Goal: Task Accomplishment & Management: Use online tool/utility

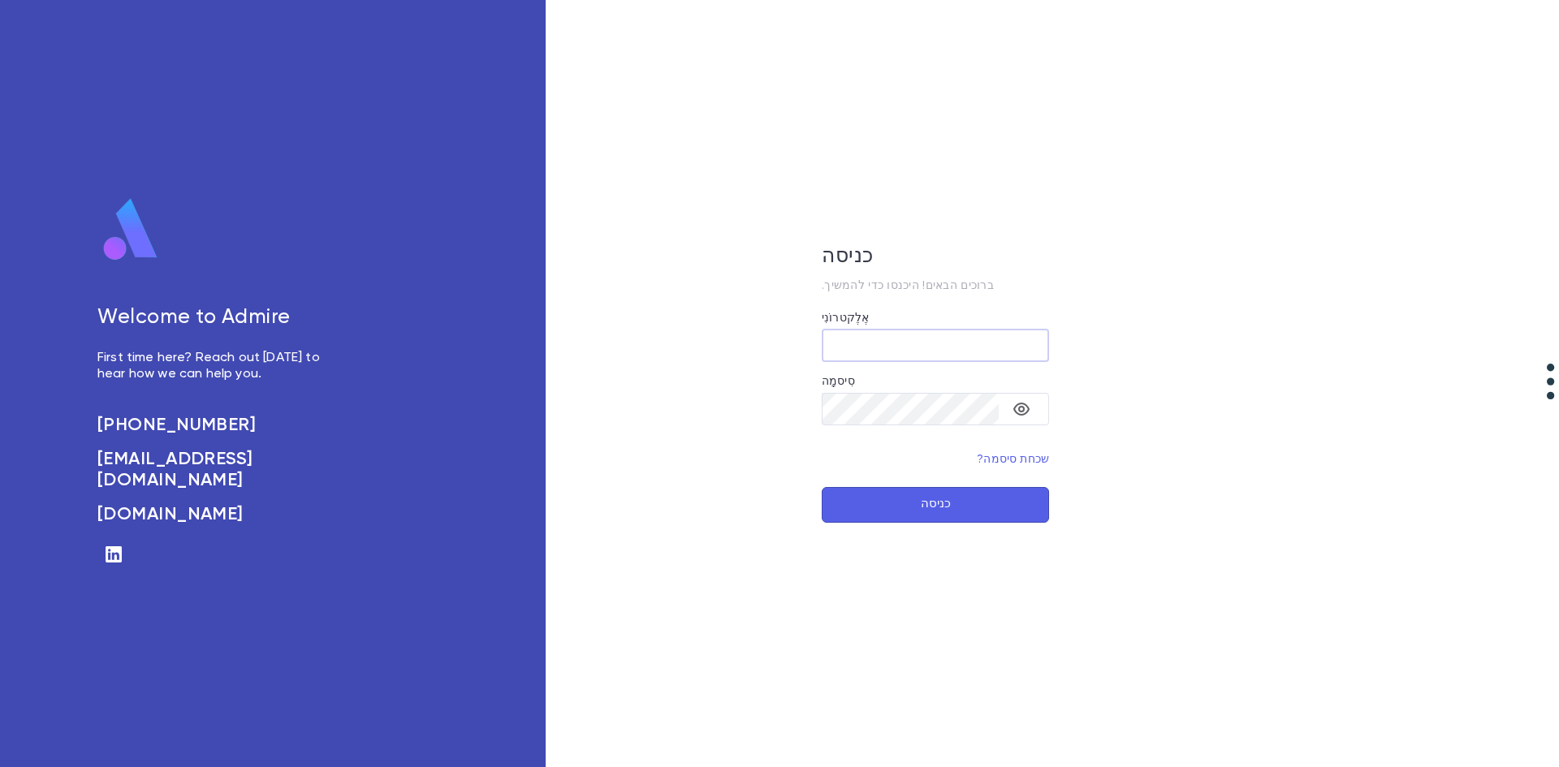
type input "**********"
click at [935, 499] on font "כניסה" at bounding box center [936, 505] width 30 height 12
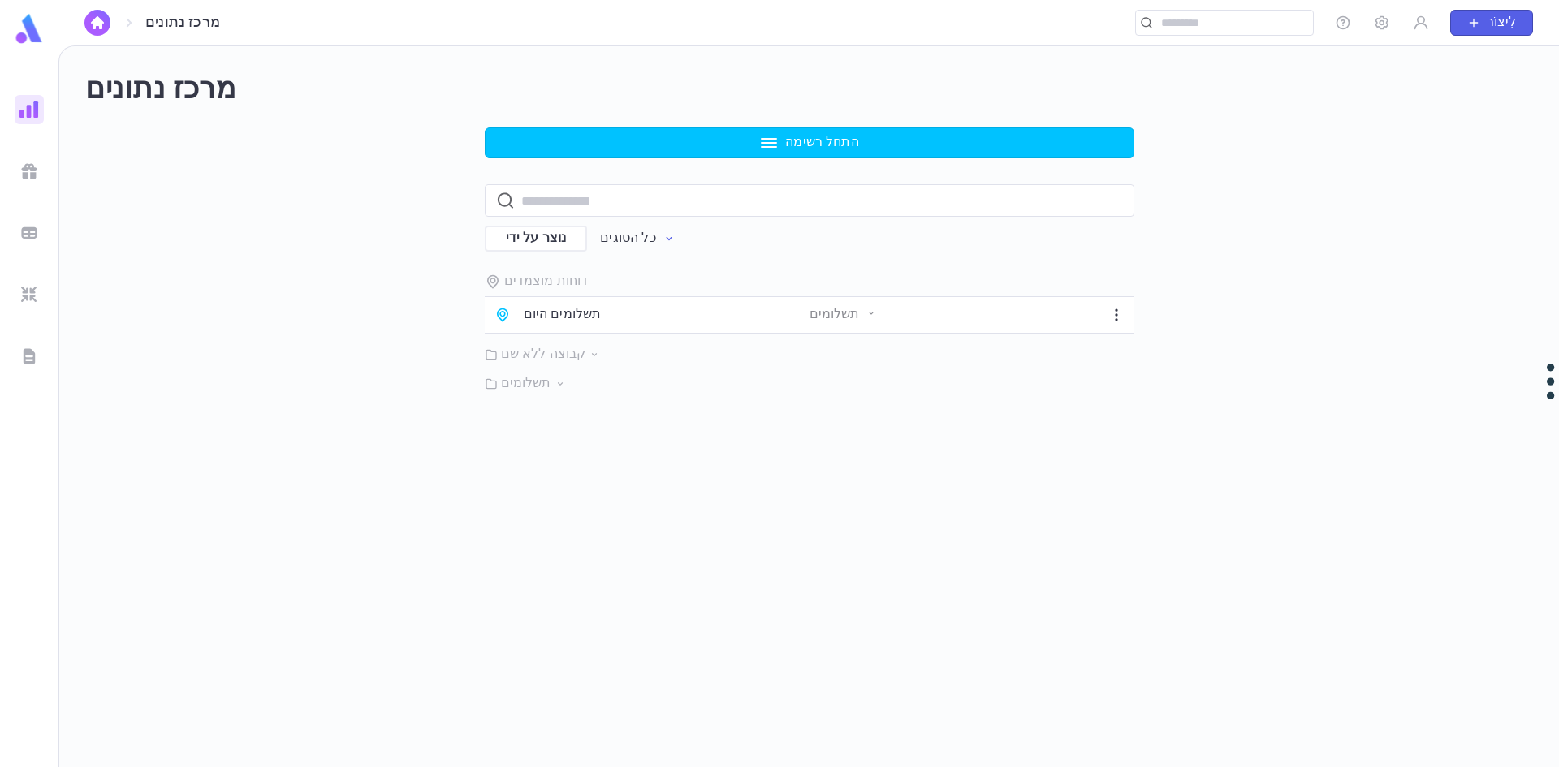
click at [650, 336] on div "דוחות מוצמדים תשלומים היום תשלומים קבוצה ללא שם תשלומים" at bounding box center [810, 333] width 650 height 119
click at [653, 325] on div "תשלומים היום תשלומים" at bounding box center [810, 315] width 650 height 37
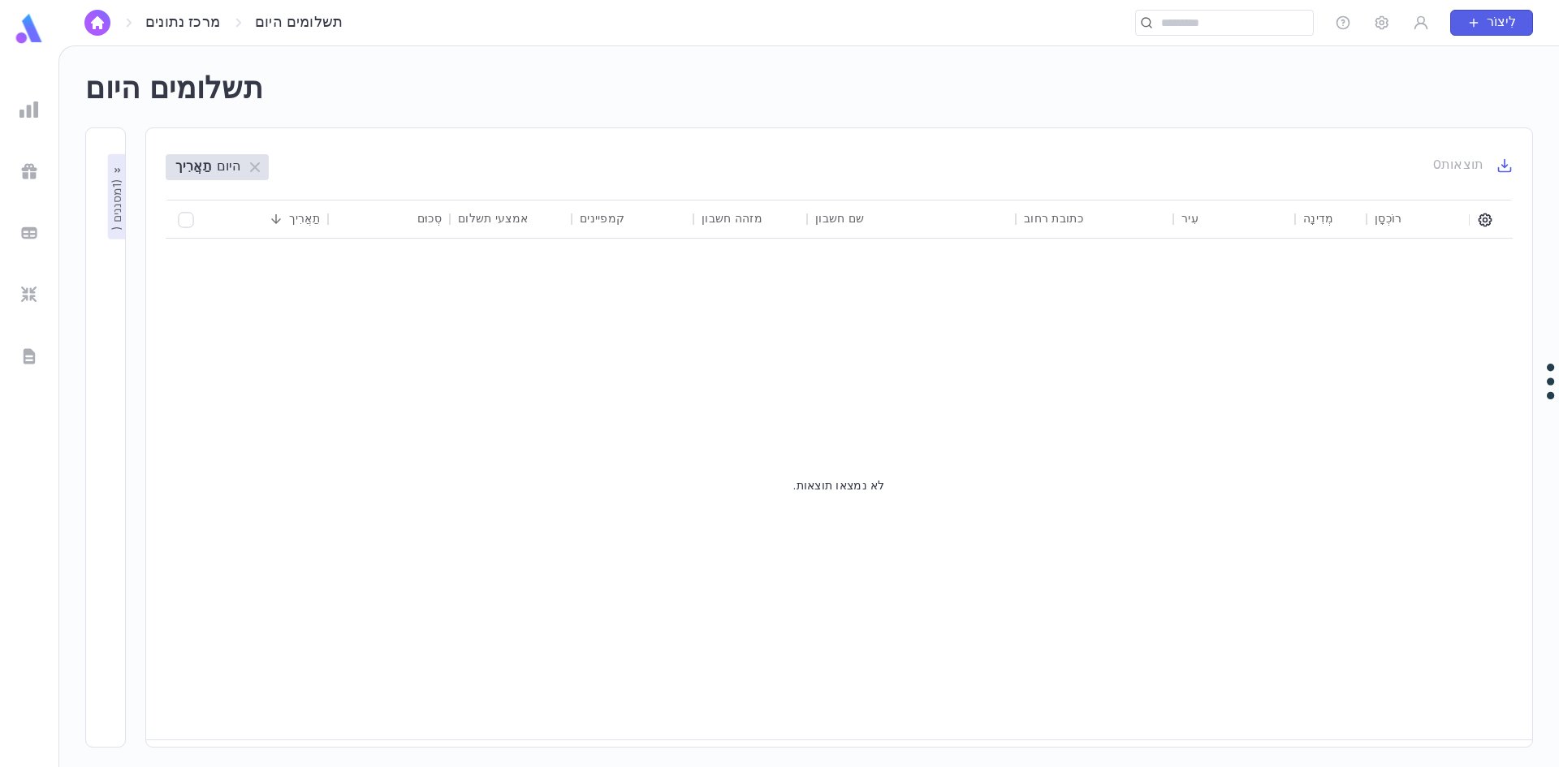
click at [29, 35] on img at bounding box center [29, 29] width 32 height 32
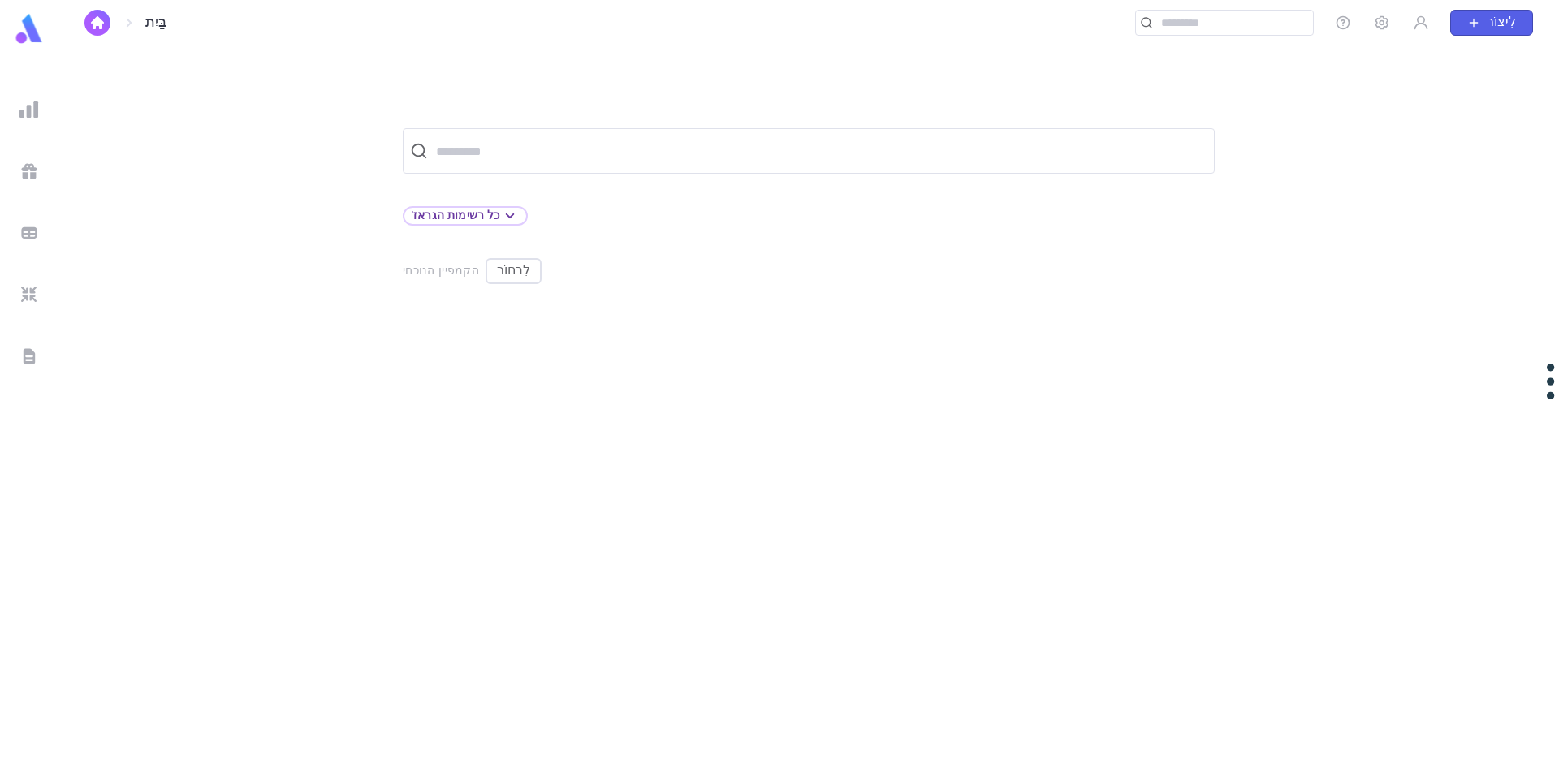
click at [29, 35] on img at bounding box center [29, 29] width 32 height 32
click at [36, 109] on img at bounding box center [28, 109] width 19 height 19
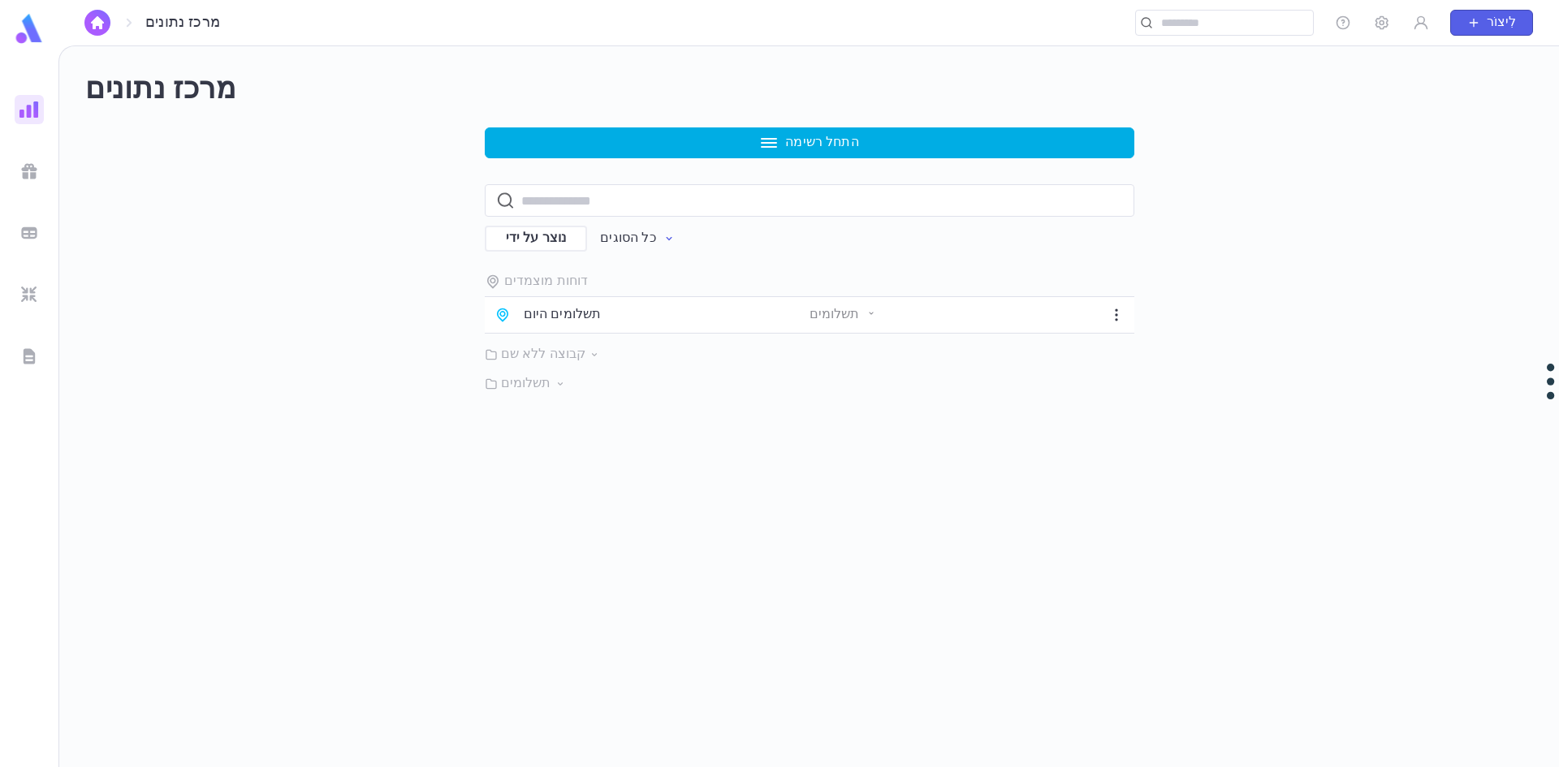
click at [689, 145] on button "התחל רשימה" at bounding box center [810, 142] width 650 height 31
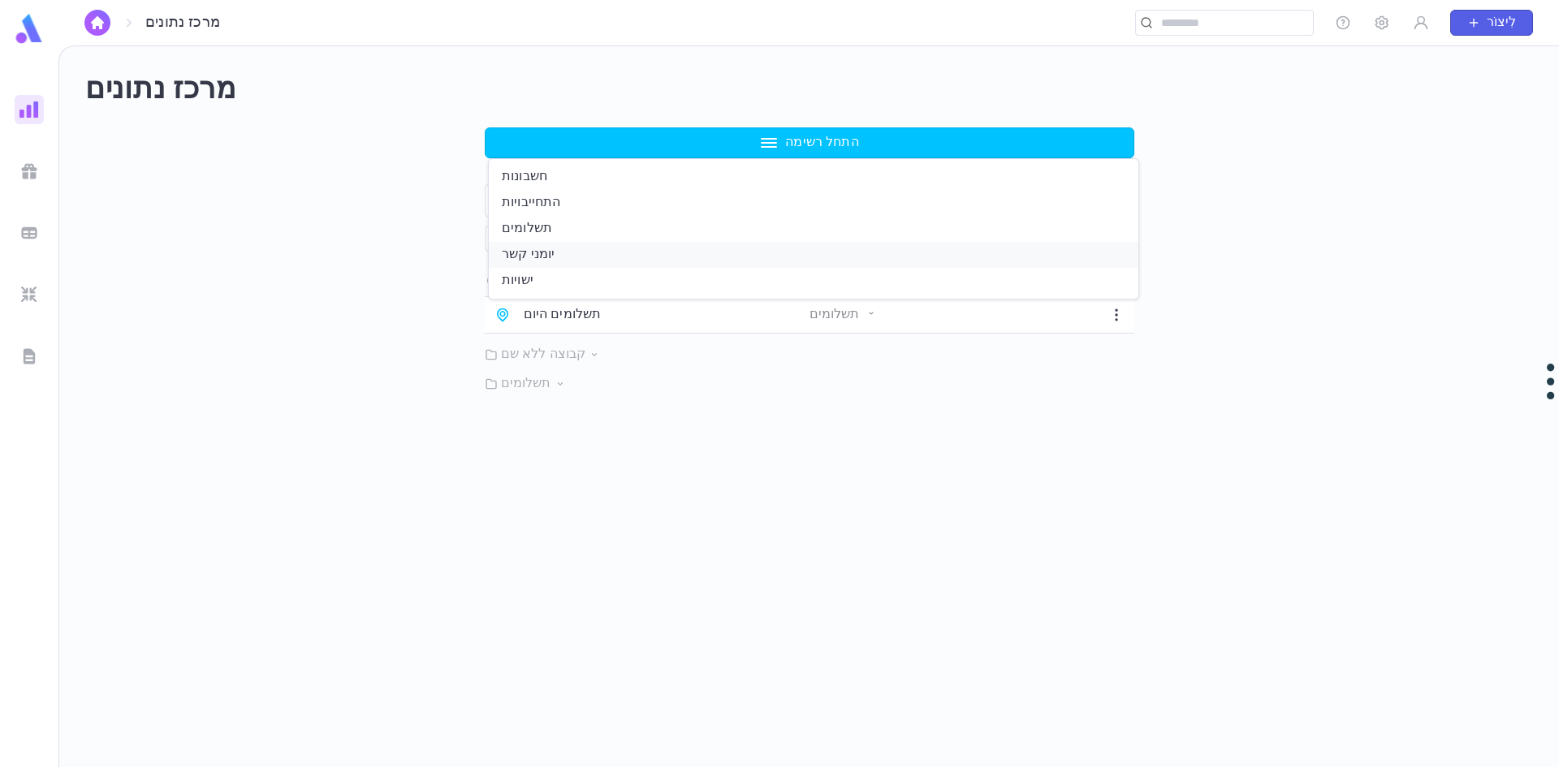
click at [571, 255] on li "יומני קשר" at bounding box center [814, 255] width 650 height 26
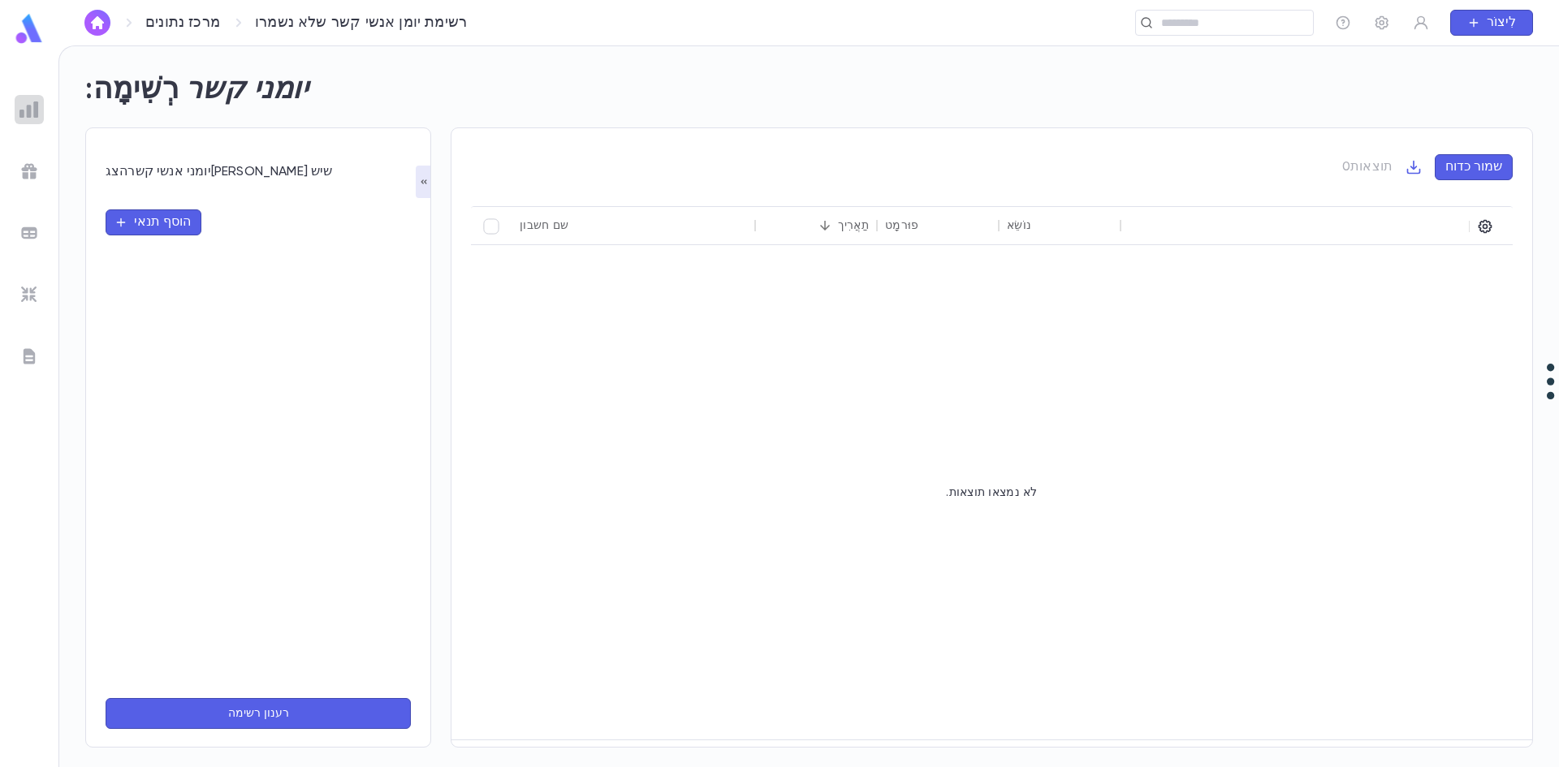
click at [20, 106] on img at bounding box center [28, 109] width 19 height 19
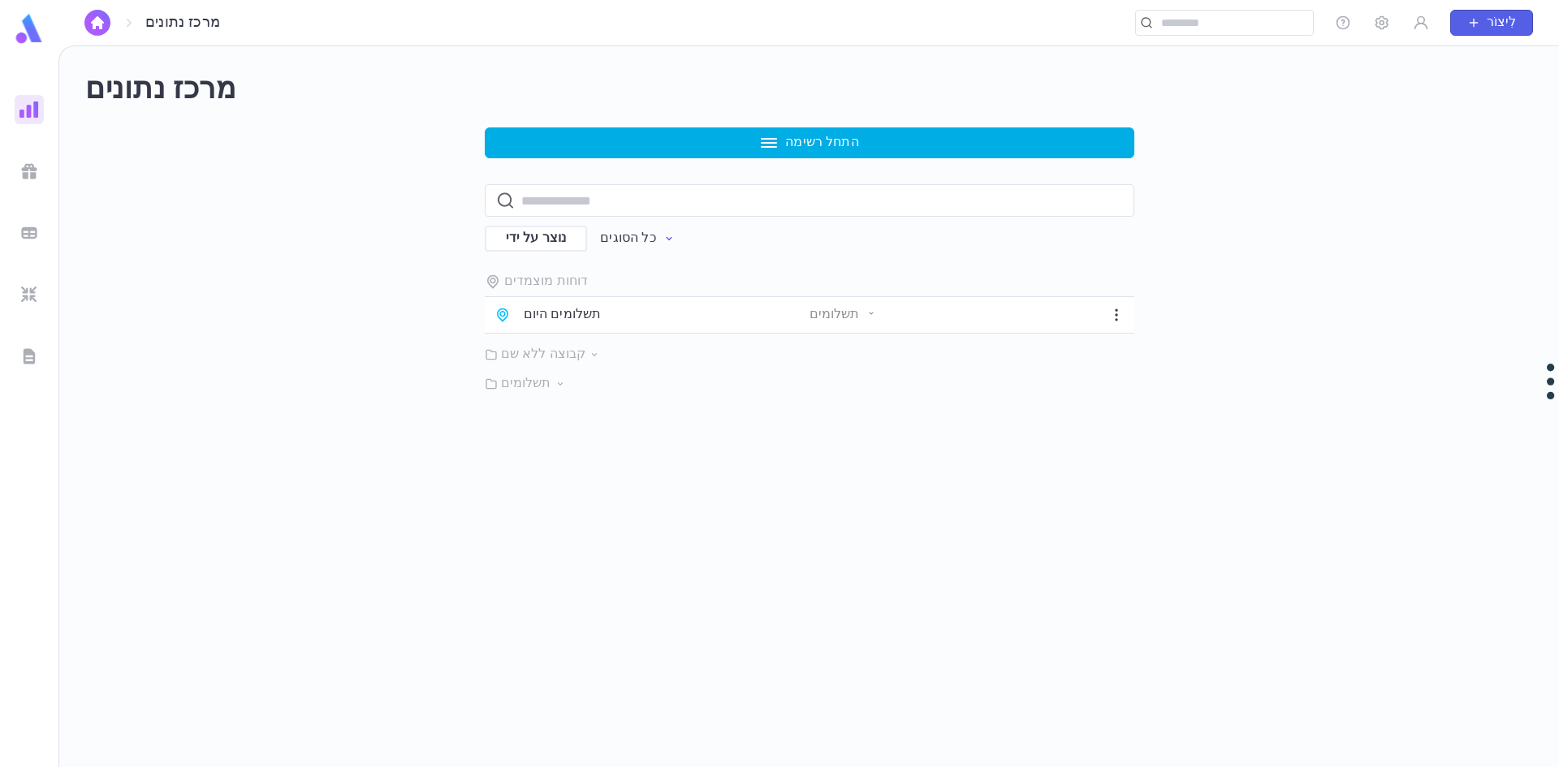
click at [716, 141] on button "התחל רשימה" at bounding box center [810, 142] width 650 height 31
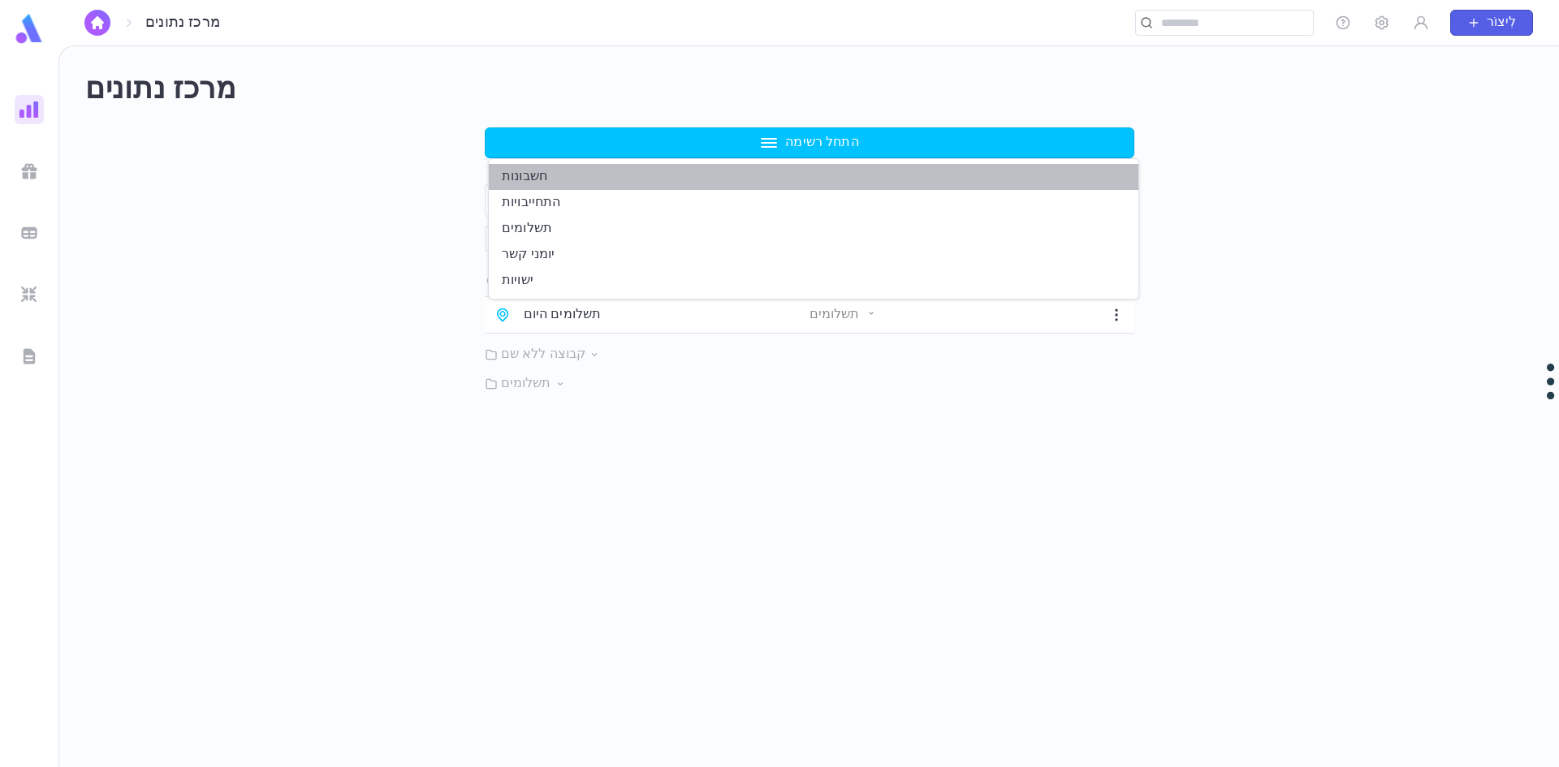
click at [666, 176] on li "חשבונות" at bounding box center [814, 177] width 650 height 26
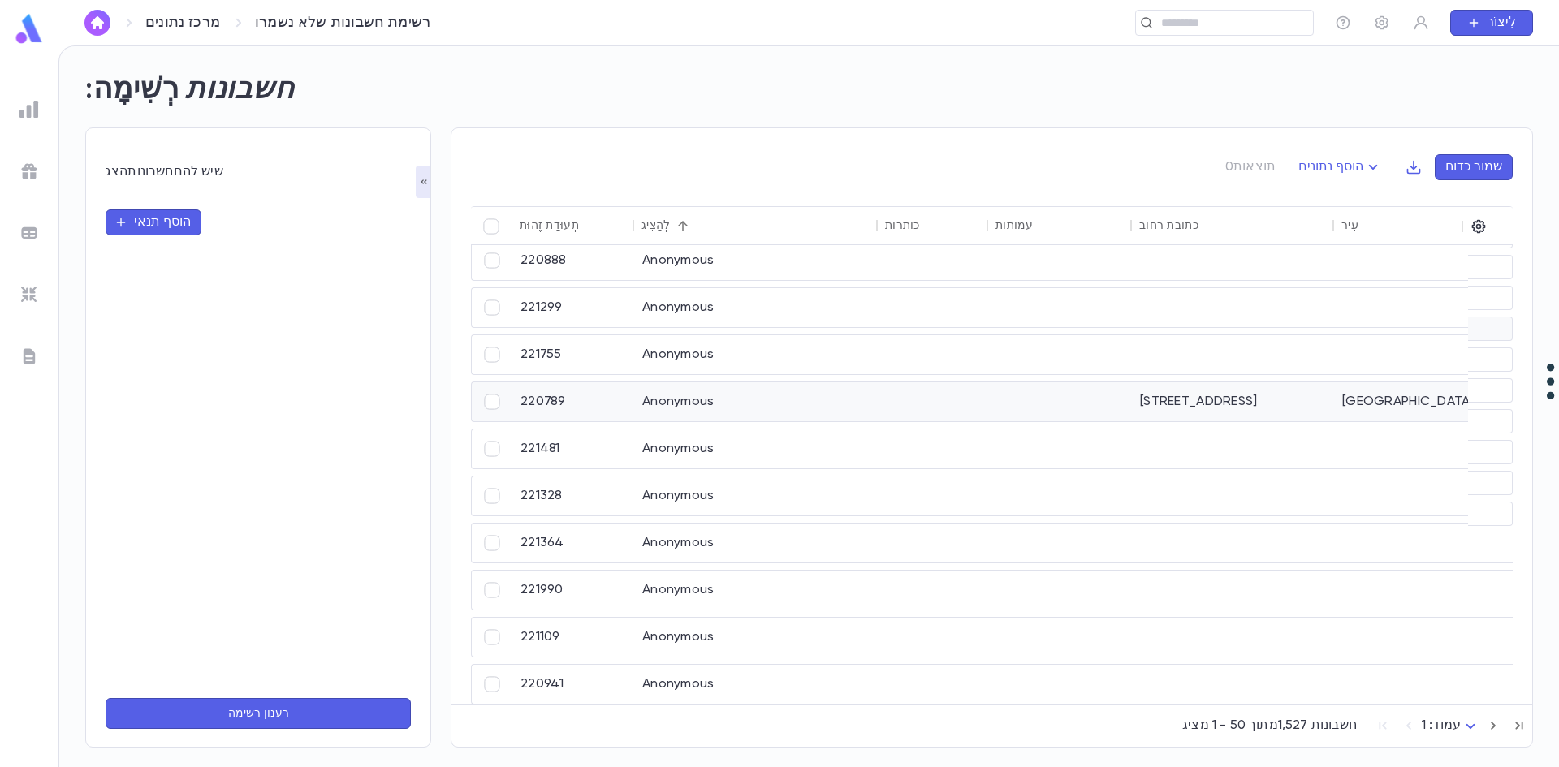
scroll to position [1902, 0]
click at [22, 106] on img at bounding box center [28, 109] width 19 height 19
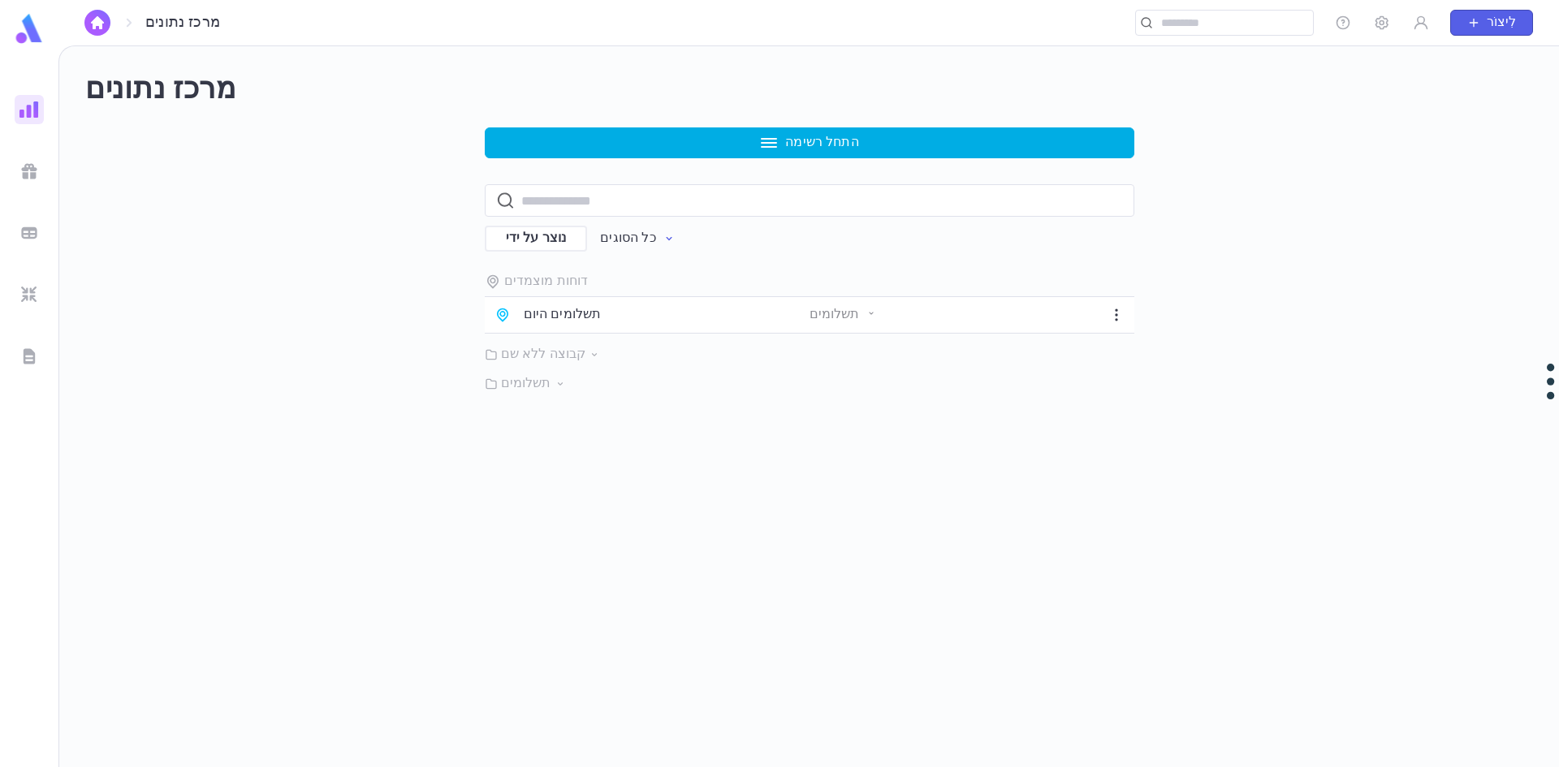
click at [818, 132] on button "התחל רשימה" at bounding box center [810, 142] width 650 height 31
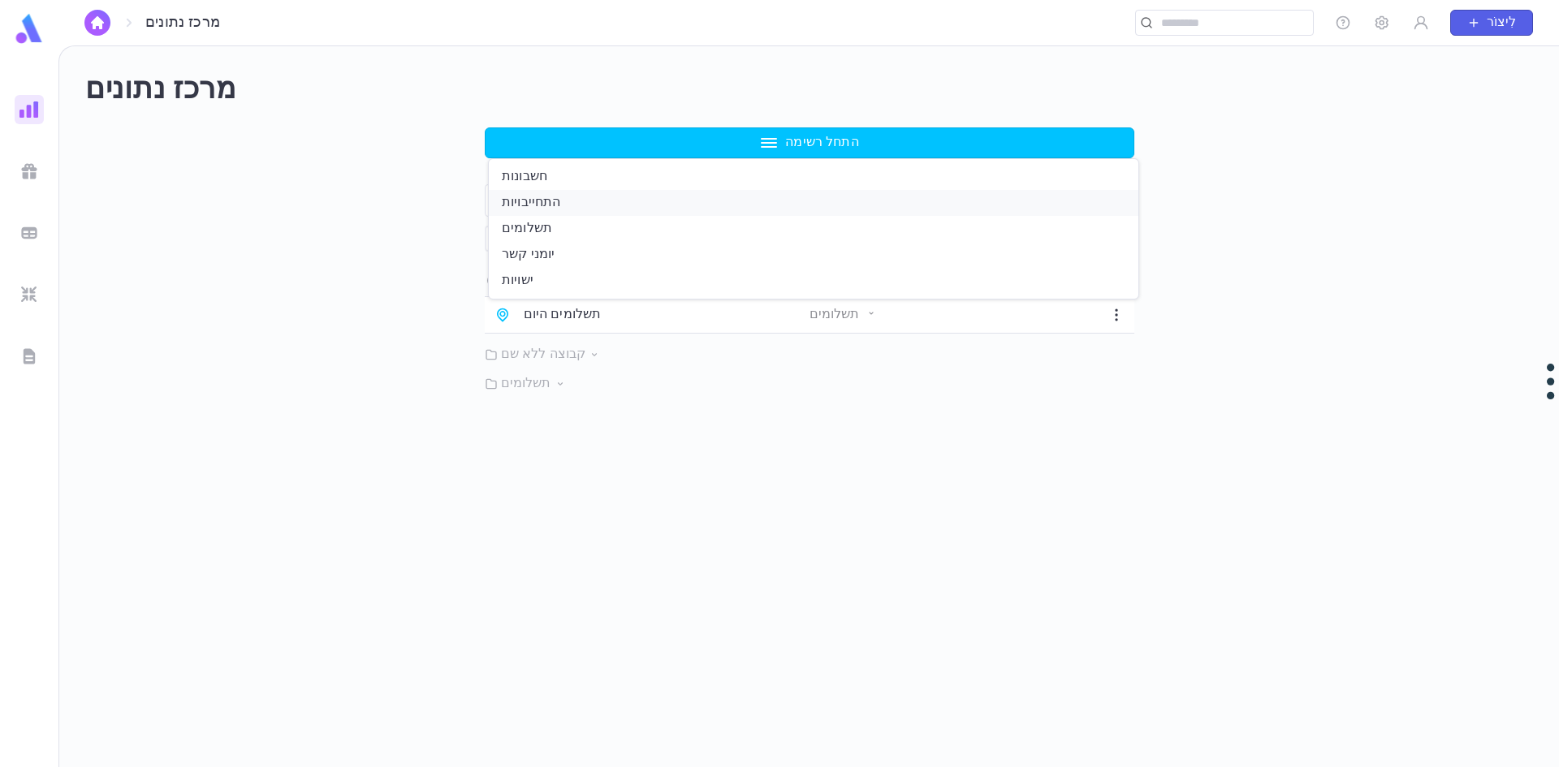
click at [748, 201] on li "התחייבויות" at bounding box center [814, 203] width 650 height 26
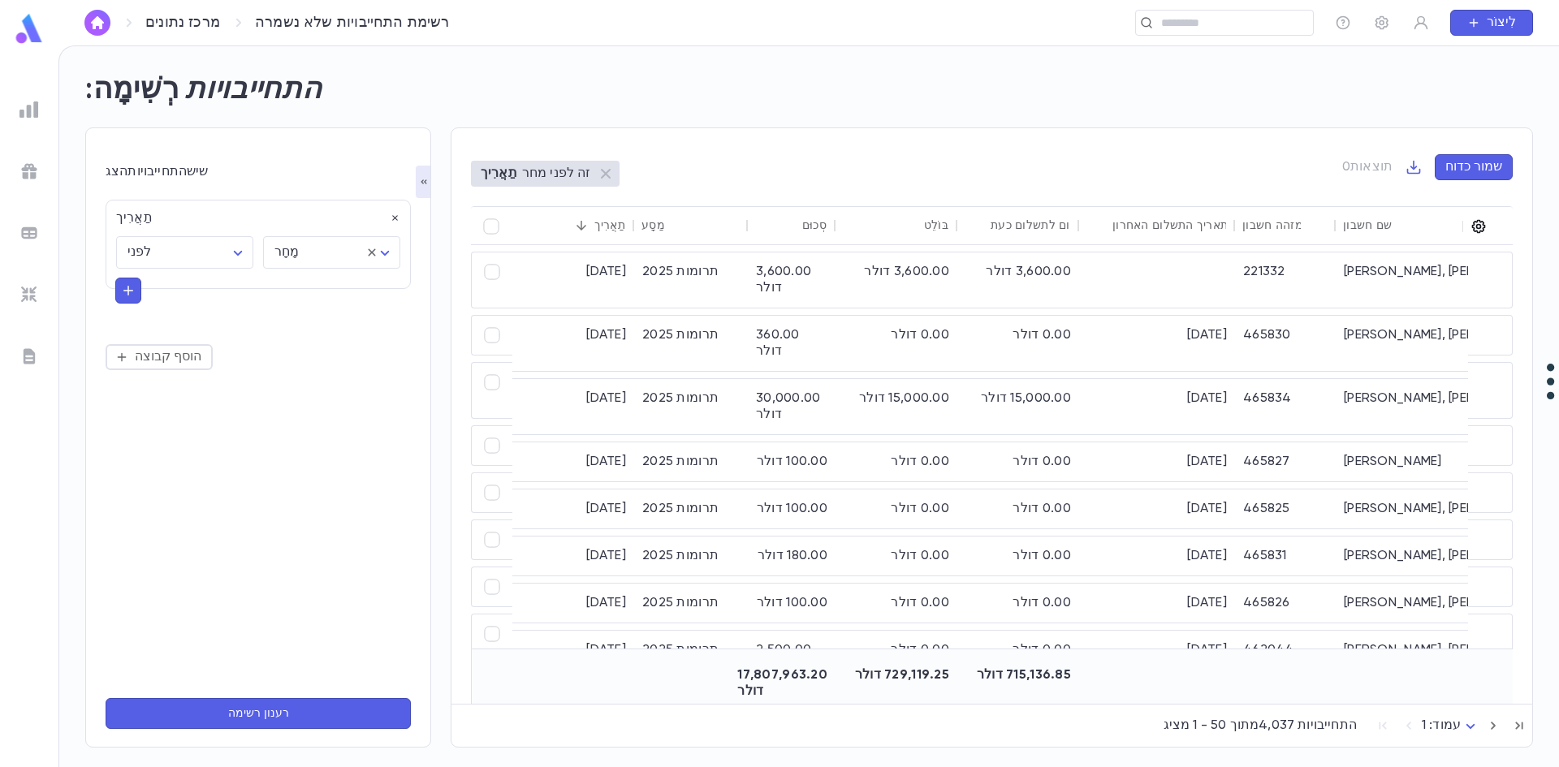
click at [1476, 222] on icon "button" at bounding box center [1479, 227] width 14 height 14
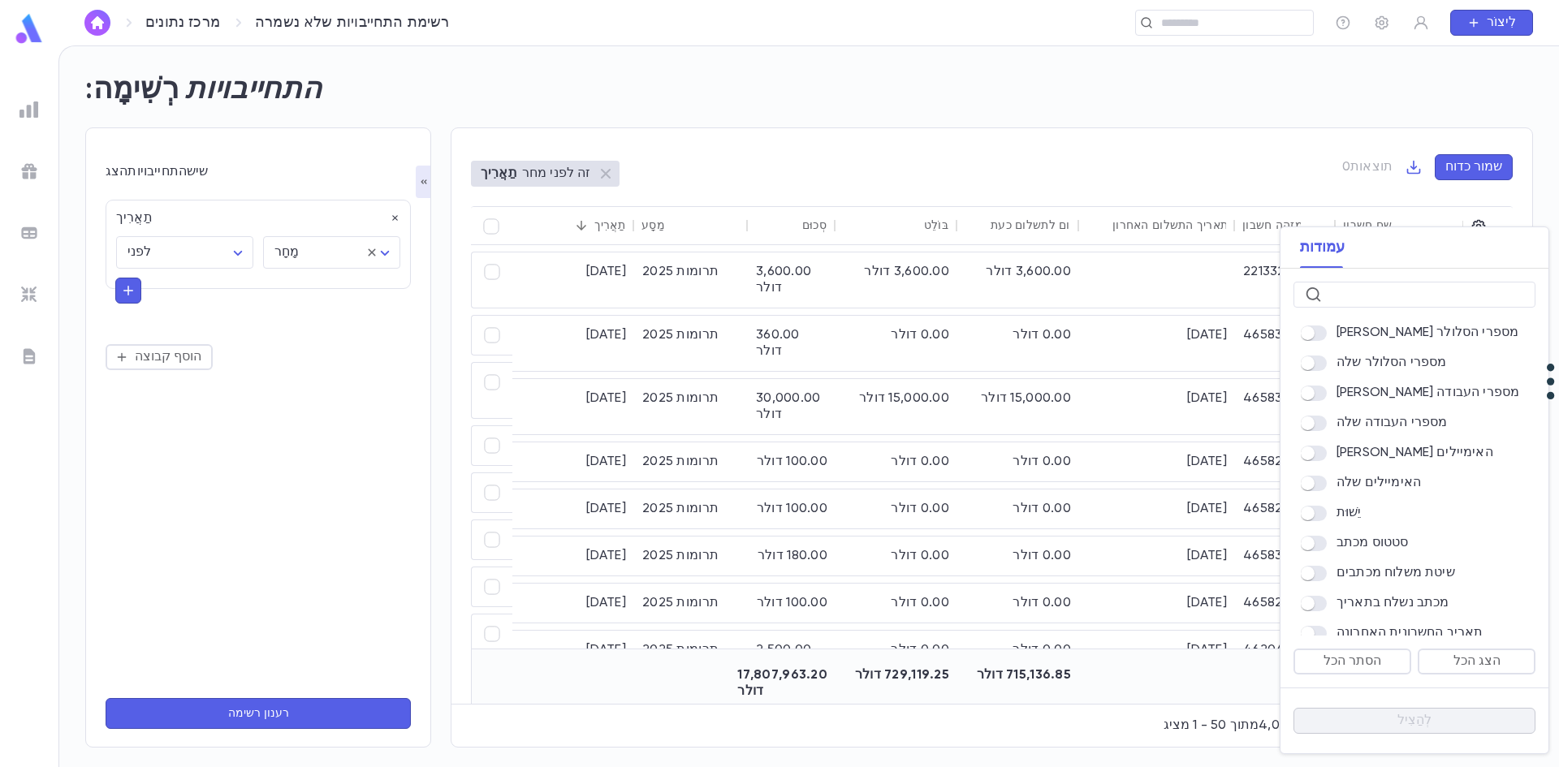
scroll to position [1168, 0]
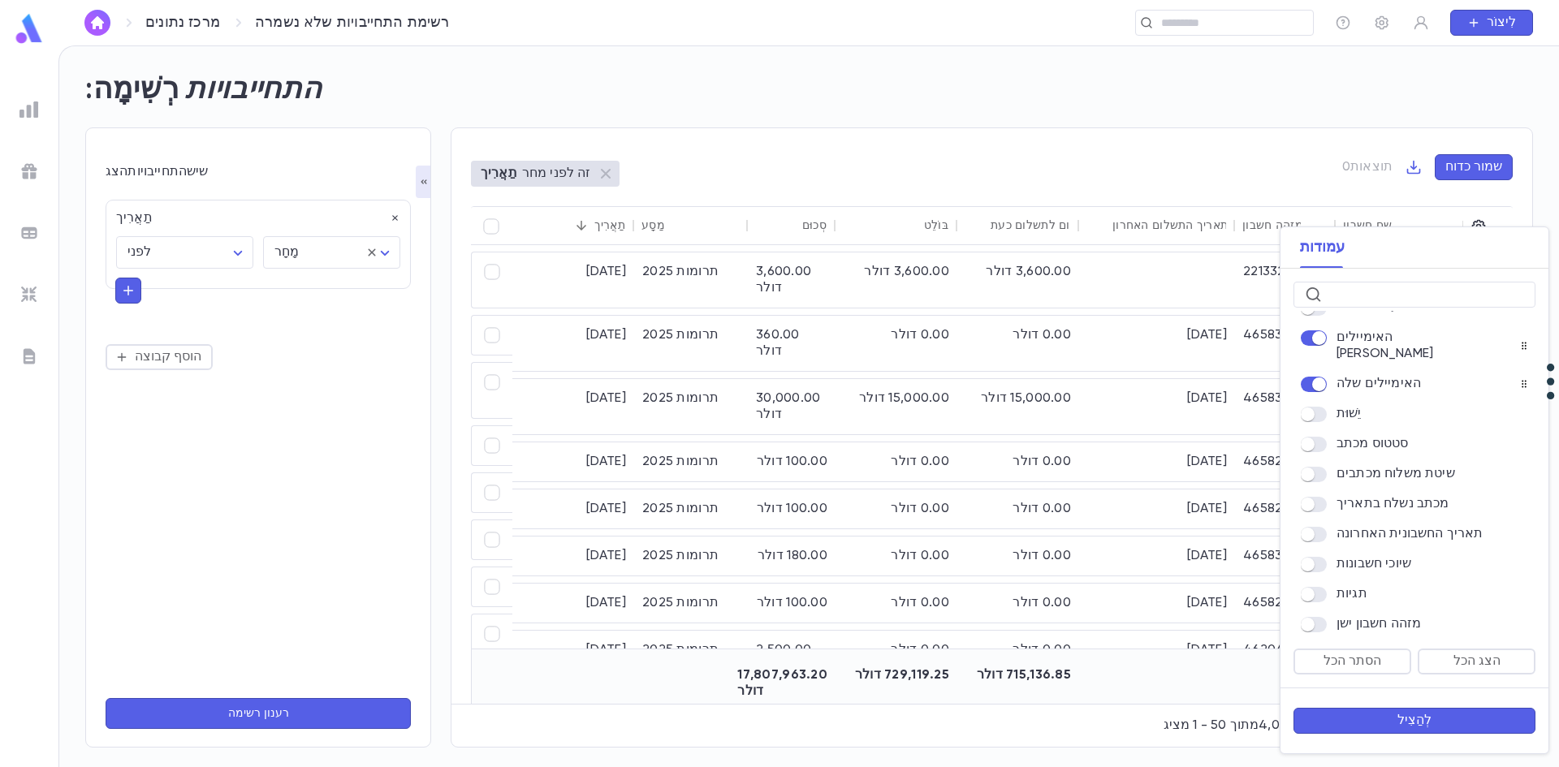
click at [1383, 727] on button "לְהַצִיל" at bounding box center [1414, 721] width 242 height 26
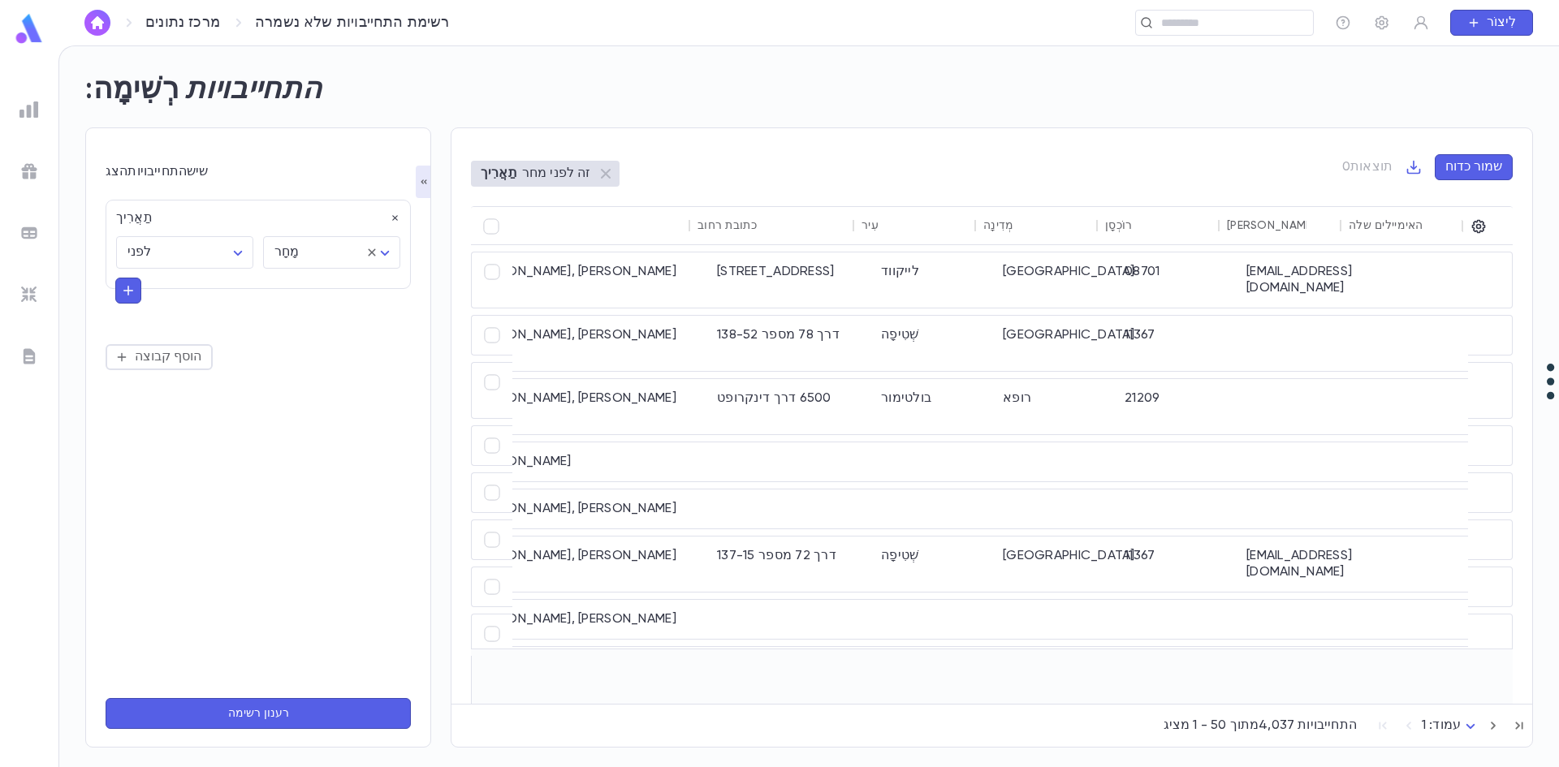
scroll to position [0, 889]
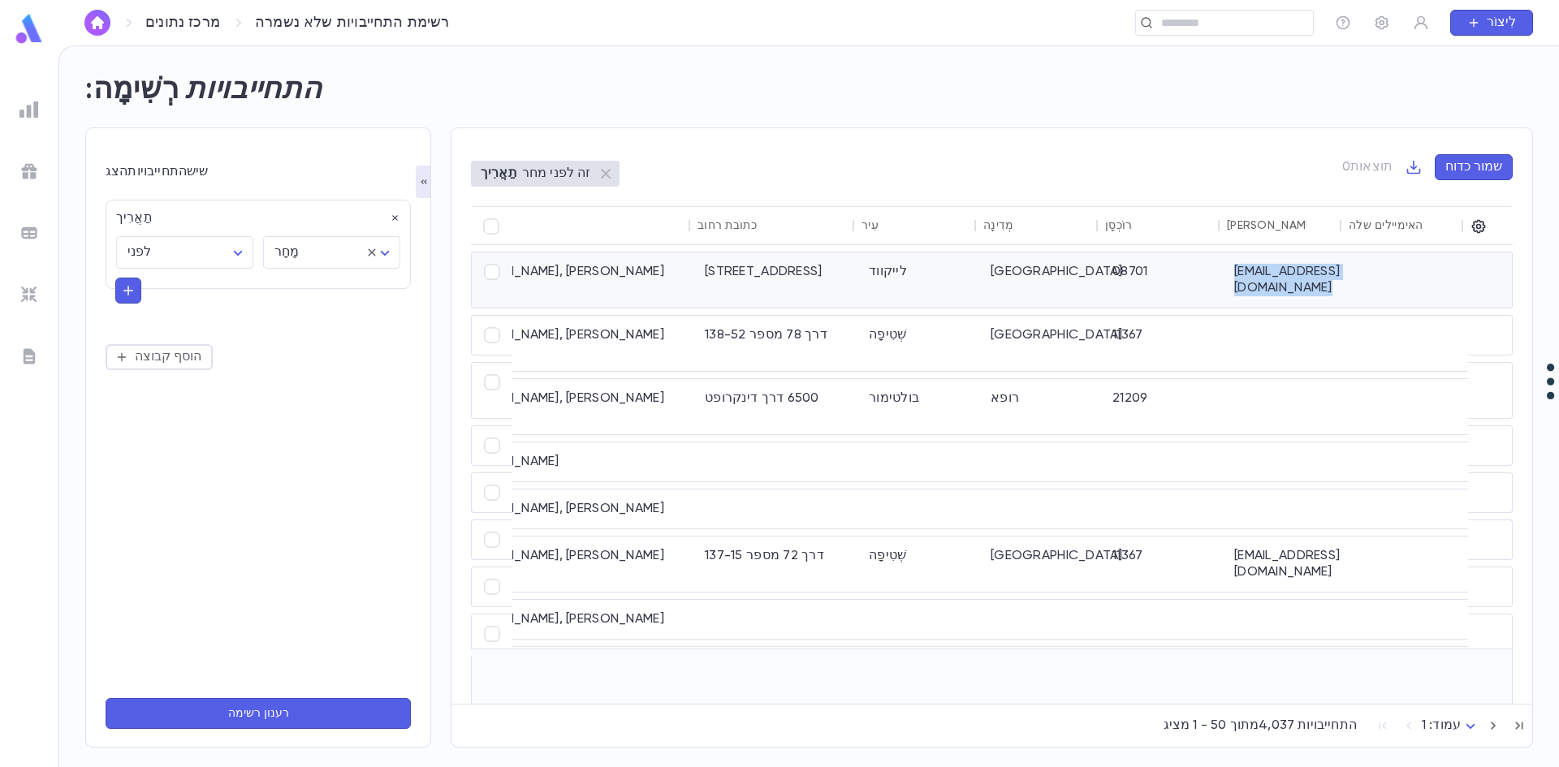
drag, startPoint x: 1357, startPoint y: 277, endPoint x: 1229, endPoint y: 274, distance: 127.5
click at [1229, 274] on div "22/9/2025 תרומות 2025 3,600.00 דולר 3,600.00 דולר 3,600.00 דולר 221332 שטיינברג…" at bounding box center [549, 280] width 1841 height 57
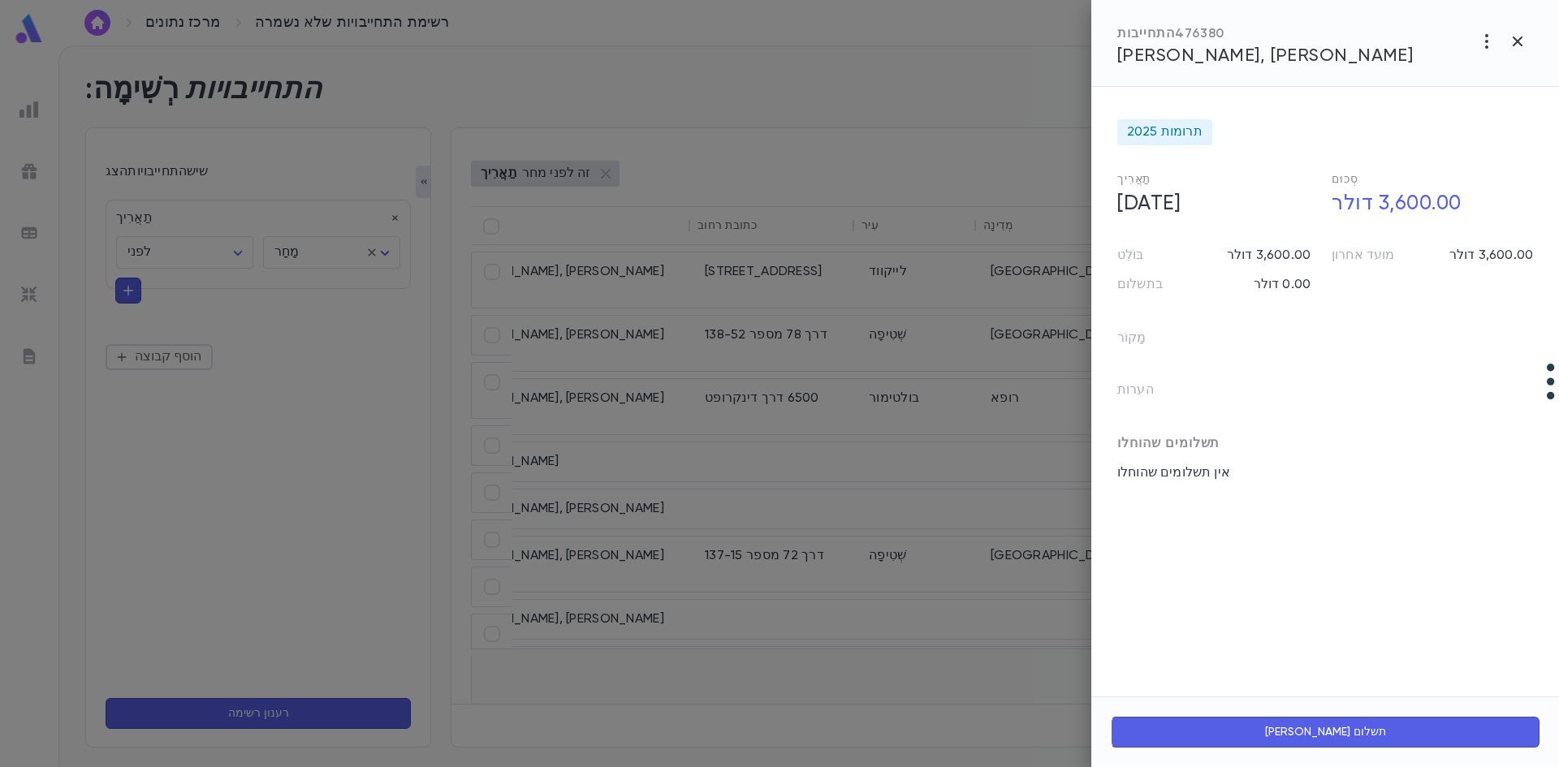
drag, startPoint x: 1229, startPoint y: 274, endPoint x: 1379, endPoint y: 324, distance: 158.4
click at [1379, 324] on div "מָקוֹר הערות" at bounding box center [1315, 358] width 435 height 104
click at [1522, 41] on icon "button" at bounding box center [1517, 41] width 19 height 19
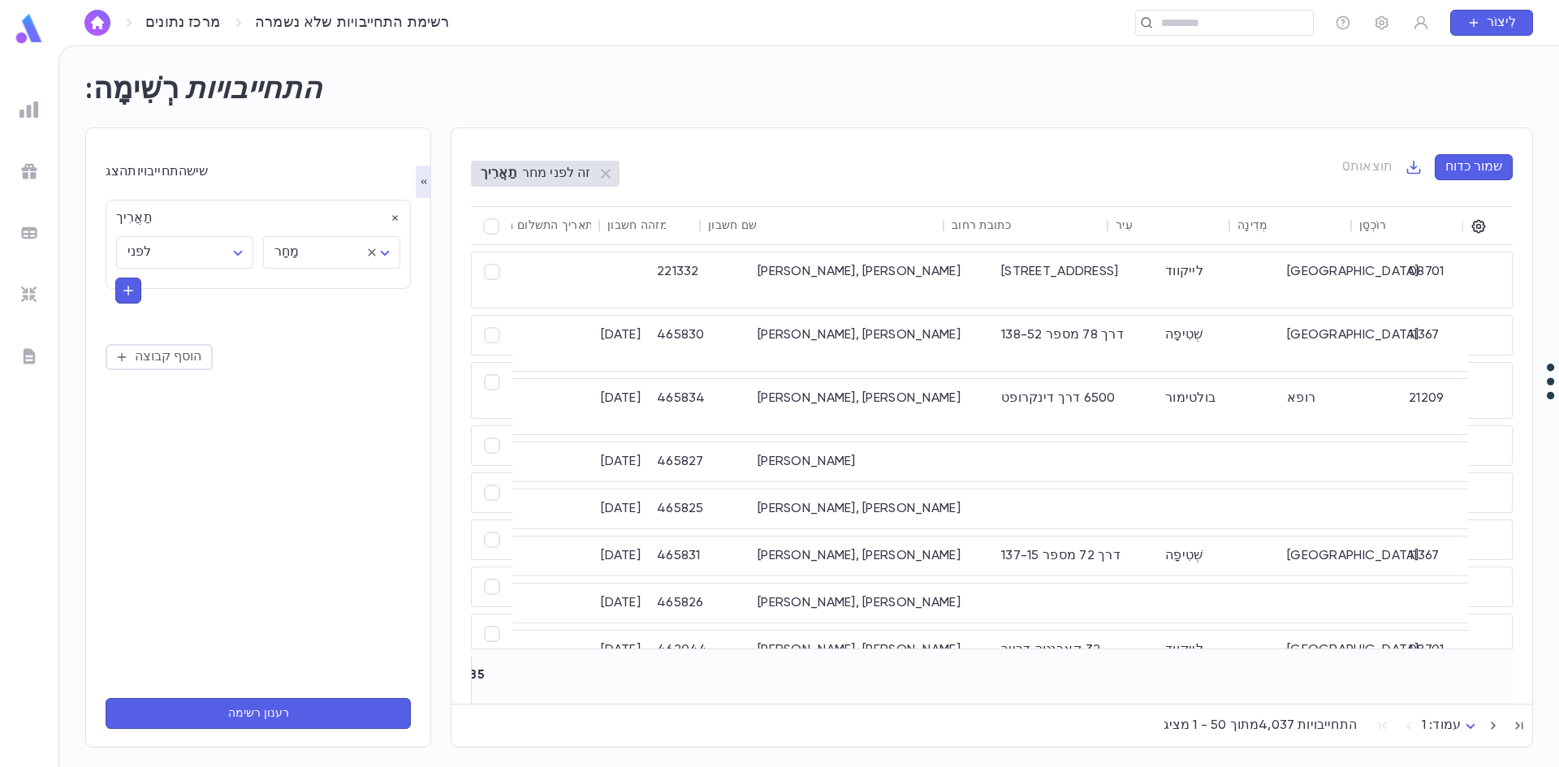
scroll to position [0, 645]
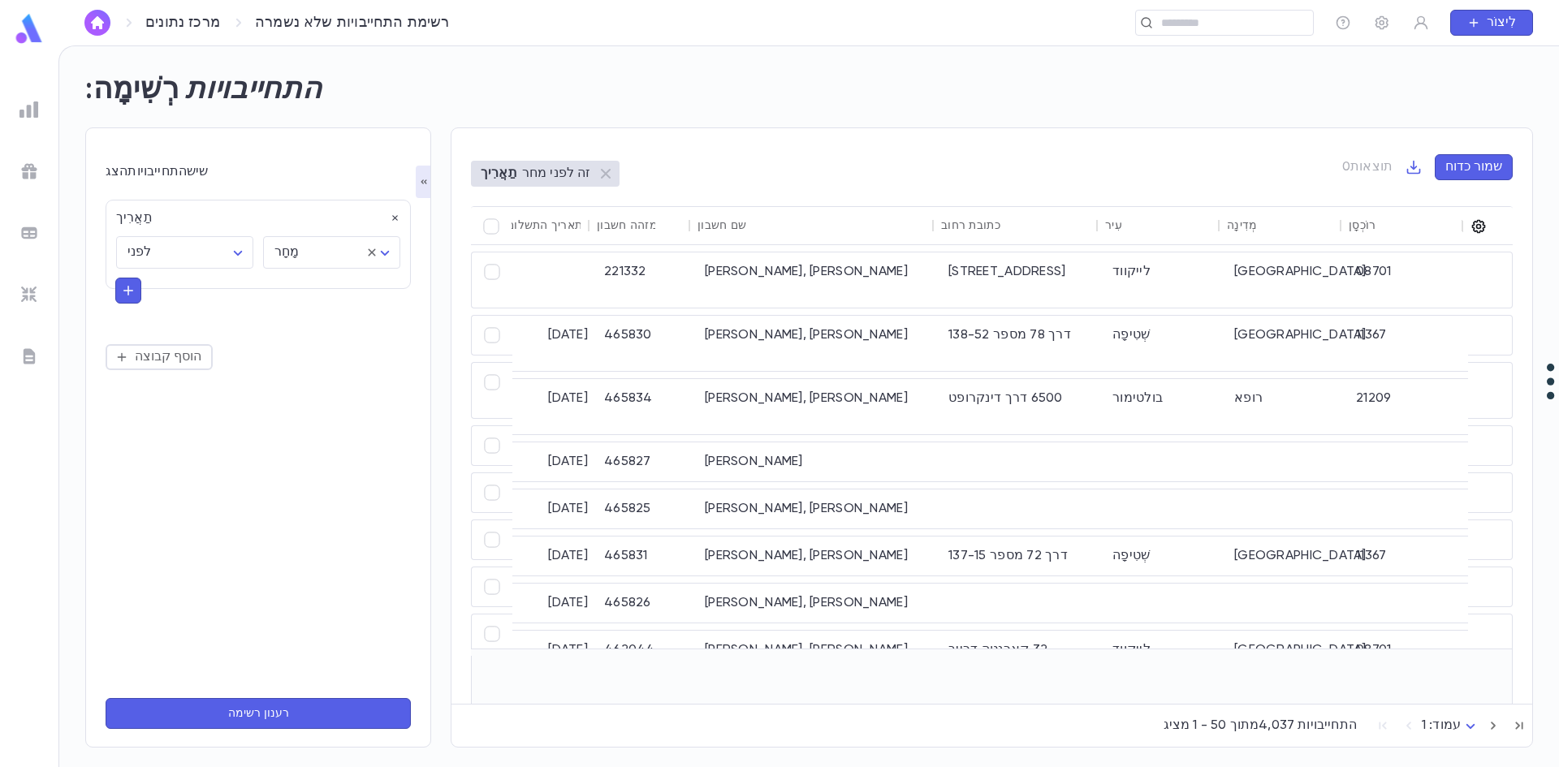
click at [1482, 230] on icon "button" at bounding box center [1478, 226] width 16 height 16
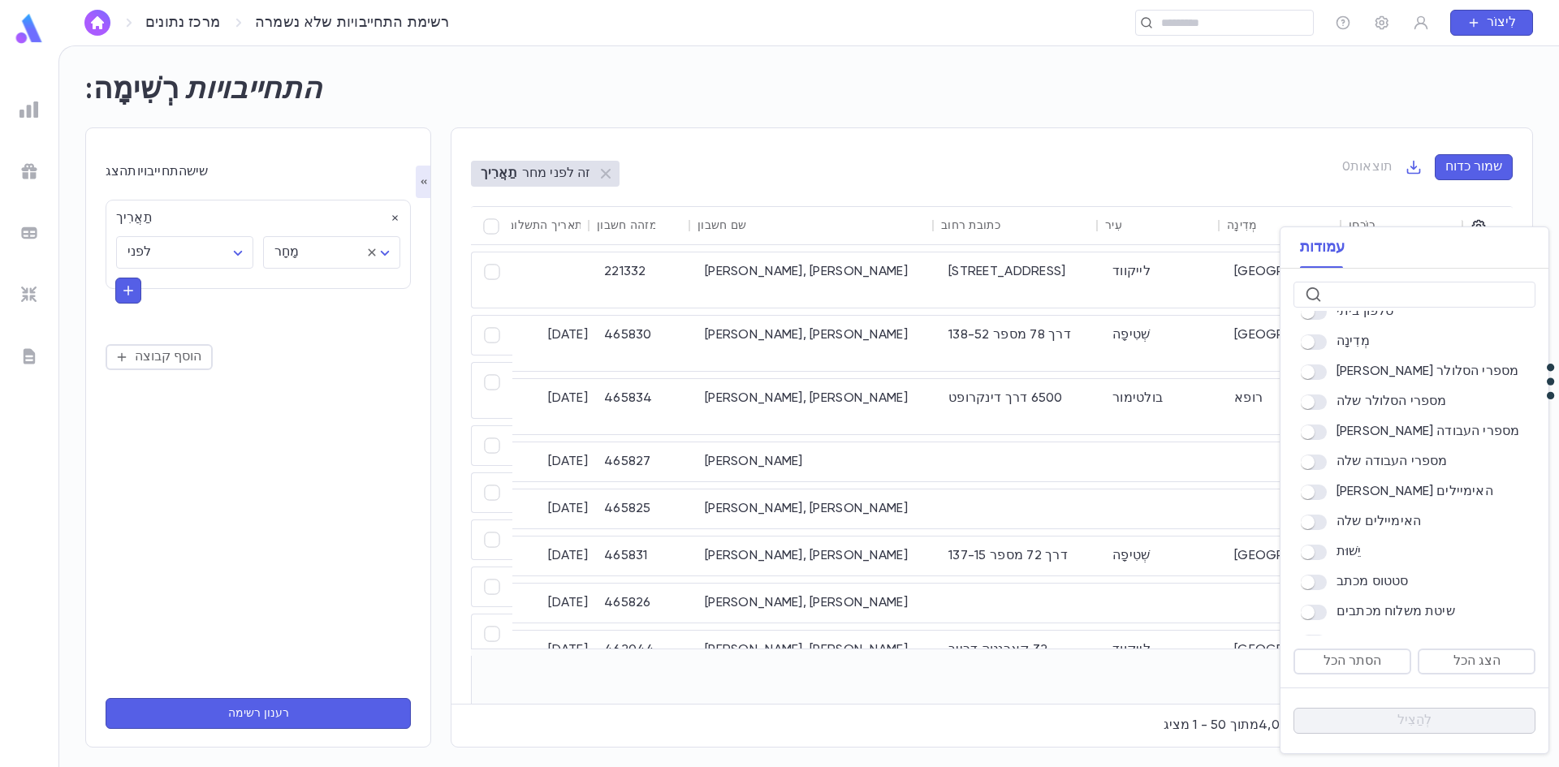
scroll to position [1137, 0]
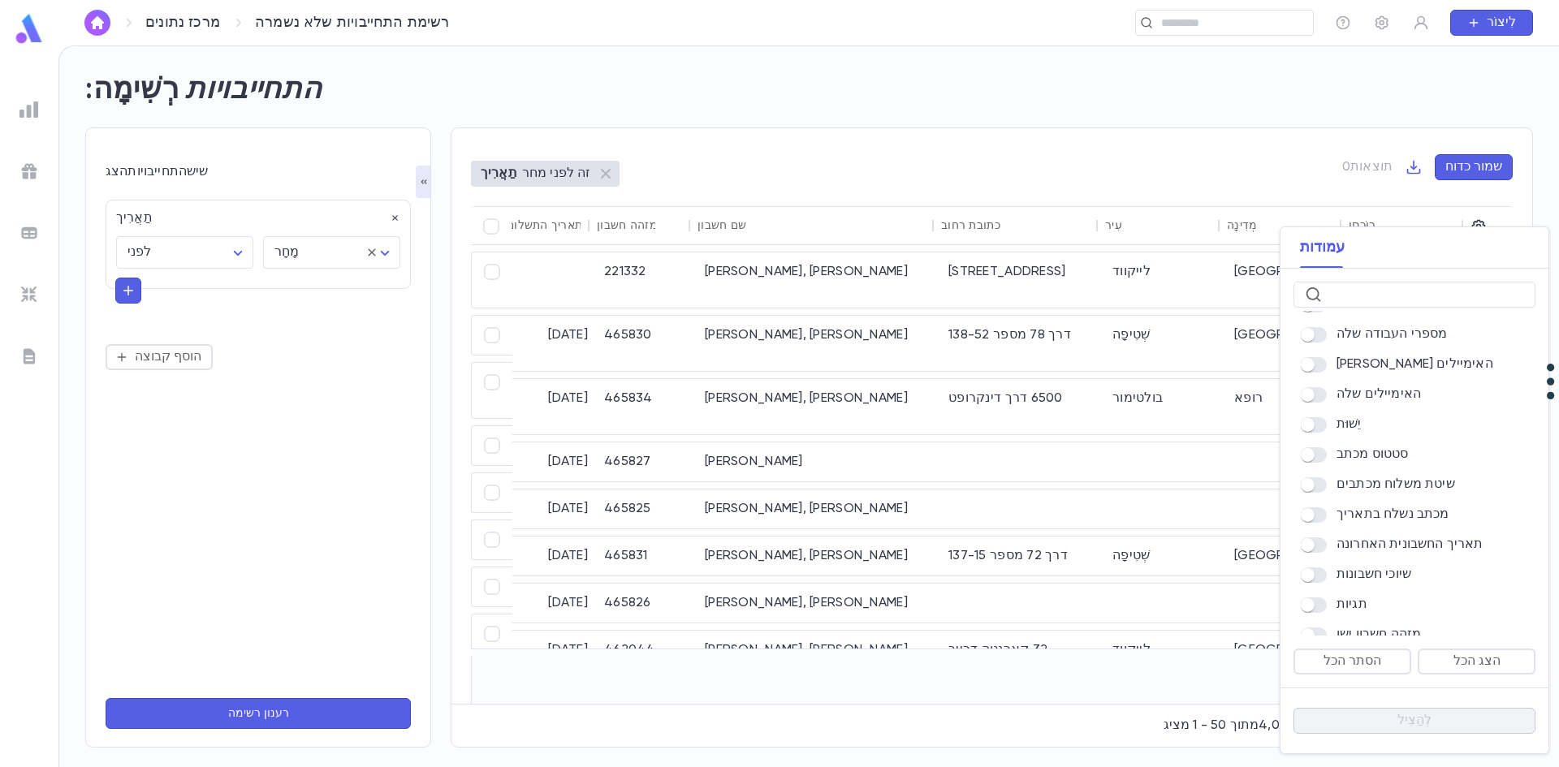
drag, startPoint x: 1327, startPoint y: 378, endPoint x: 1325, endPoint y: 398, distance: 20.4
click at [1327, 373] on label at bounding box center [1319, 364] width 36 height 15
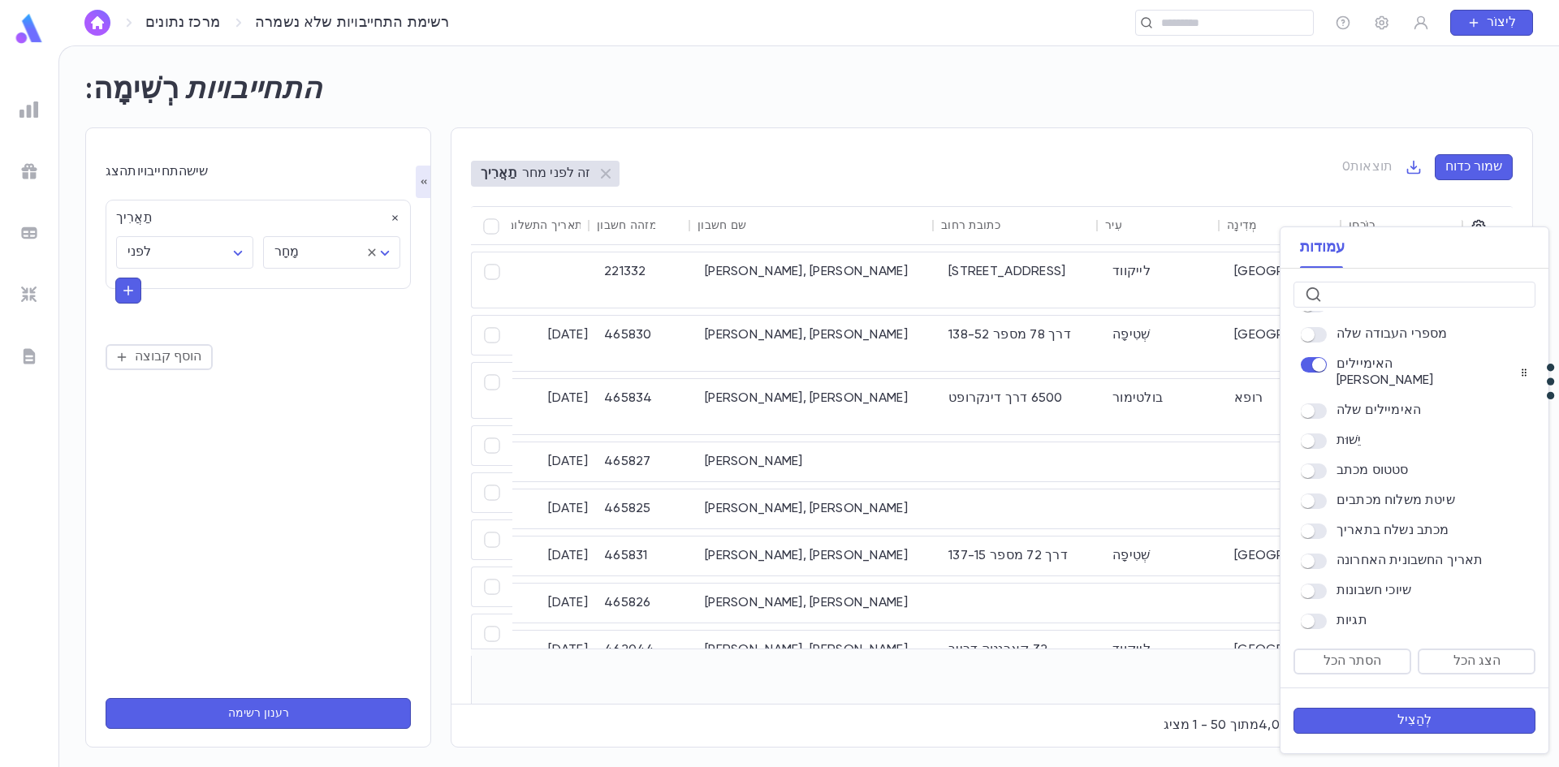
click at [1322, 403] on div at bounding box center [1318, 411] width 37 height 16
click at [1323, 419] on span at bounding box center [1314, 411] width 26 height 15
click at [1359, 719] on button "לְהַצִיל" at bounding box center [1414, 721] width 242 height 26
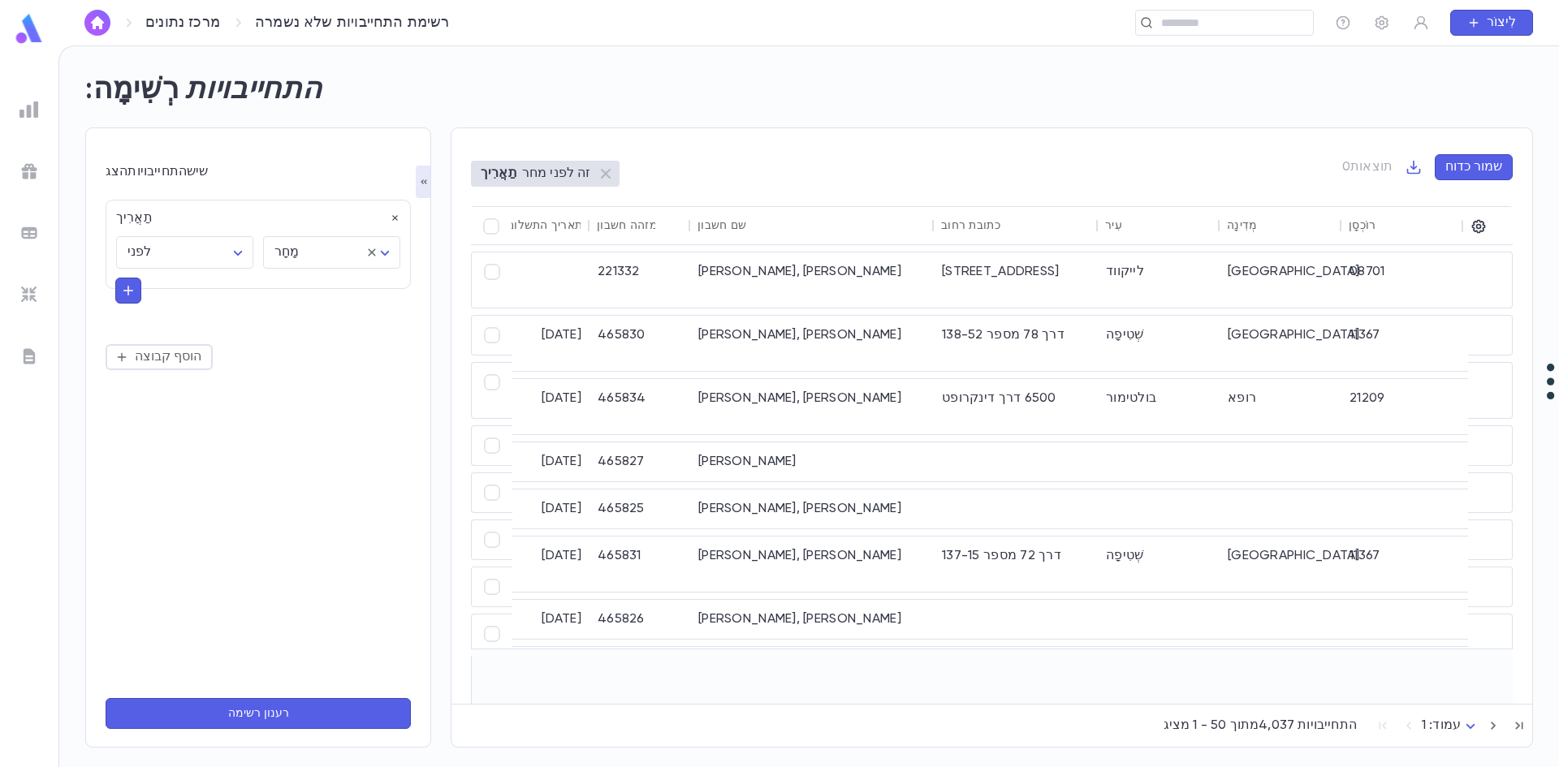
drag, startPoint x: 1094, startPoint y: 695, endPoint x: 1219, endPoint y: 699, distance: 125.1
click at [1219, 699] on div "22/9/2025 תרומות 2025 3,600.00 דולר 3,600.00 דולר 3,600.00 דולר 221332 שטיינברג…" at bounding box center [992, 474] width 1042 height 459
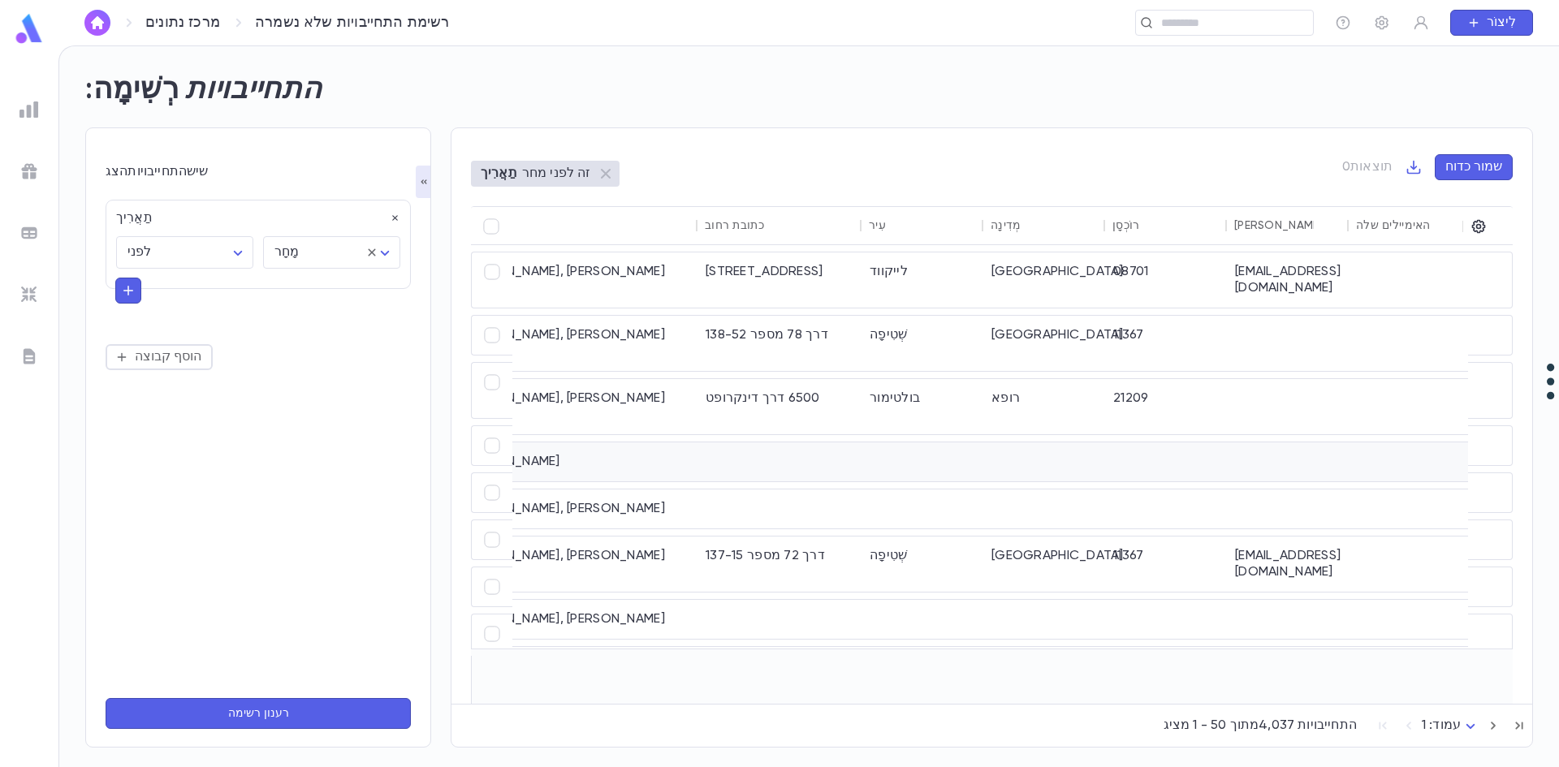
scroll to position [0, 889]
drag, startPoint x: 1054, startPoint y: 80, endPoint x: 1180, endPoint y: 291, distance: 245.1
click at [1146, 84] on div "רְשִׁימָה: התחייבויות" at bounding box center [799, 80] width 1467 height 55
drag, startPoint x: 1221, startPoint y: 279, endPoint x: 1349, endPoint y: 279, distance: 127.5
click at [1349, 279] on div "22/9/2025 תרומות 2025 3,600.00 דולר 3,600.00 דולר 3,600.00 דולר 221332 שטיינברג…" at bounding box center [549, 280] width 1841 height 57
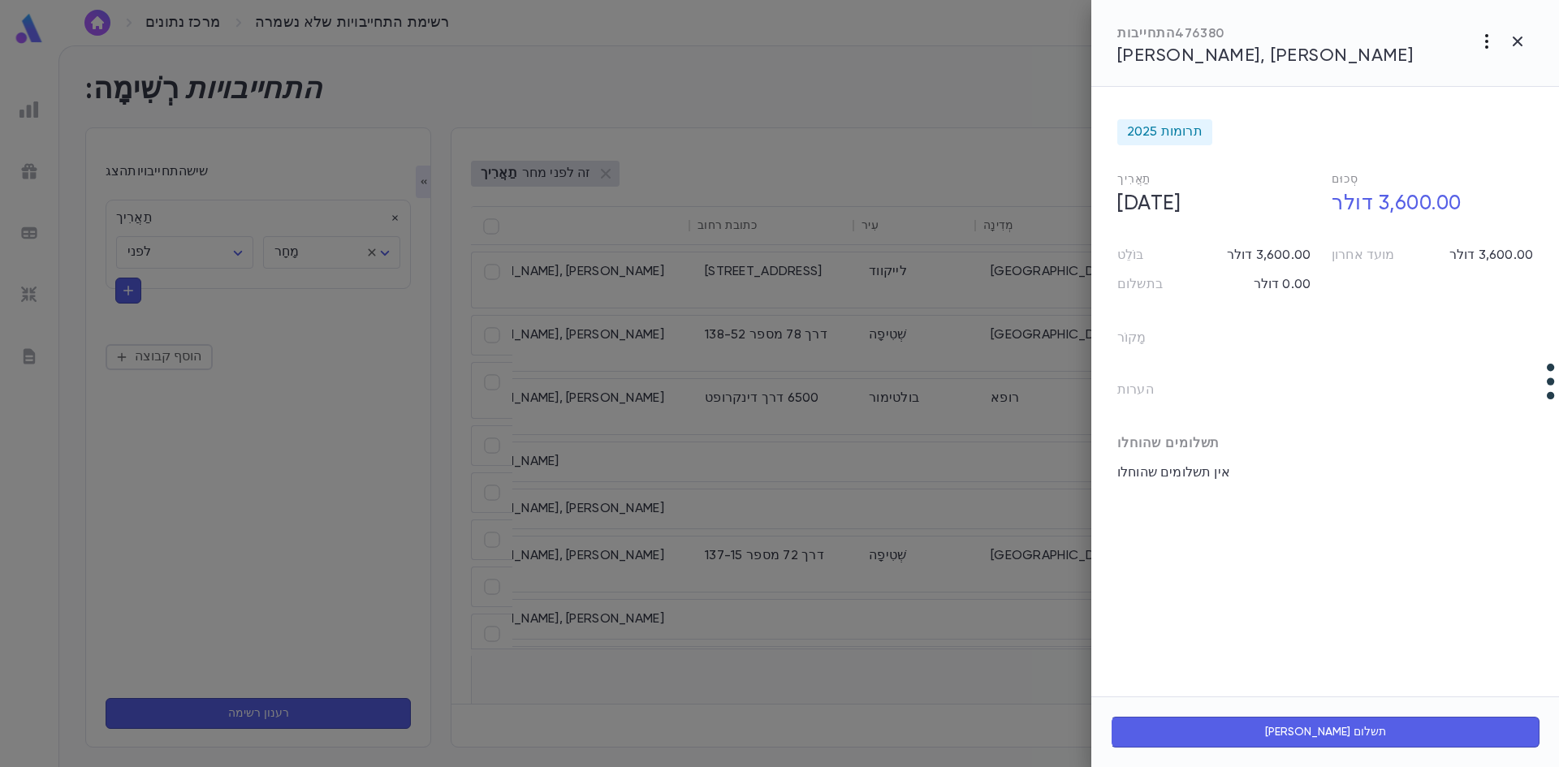
click at [1487, 44] on icon "button" at bounding box center [1486, 41] width 19 height 19
click at [1362, 41] on div at bounding box center [779, 383] width 1559 height 767
click at [1520, 43] on icon "button" at bounding box center [1518, 42] width 10 height 10
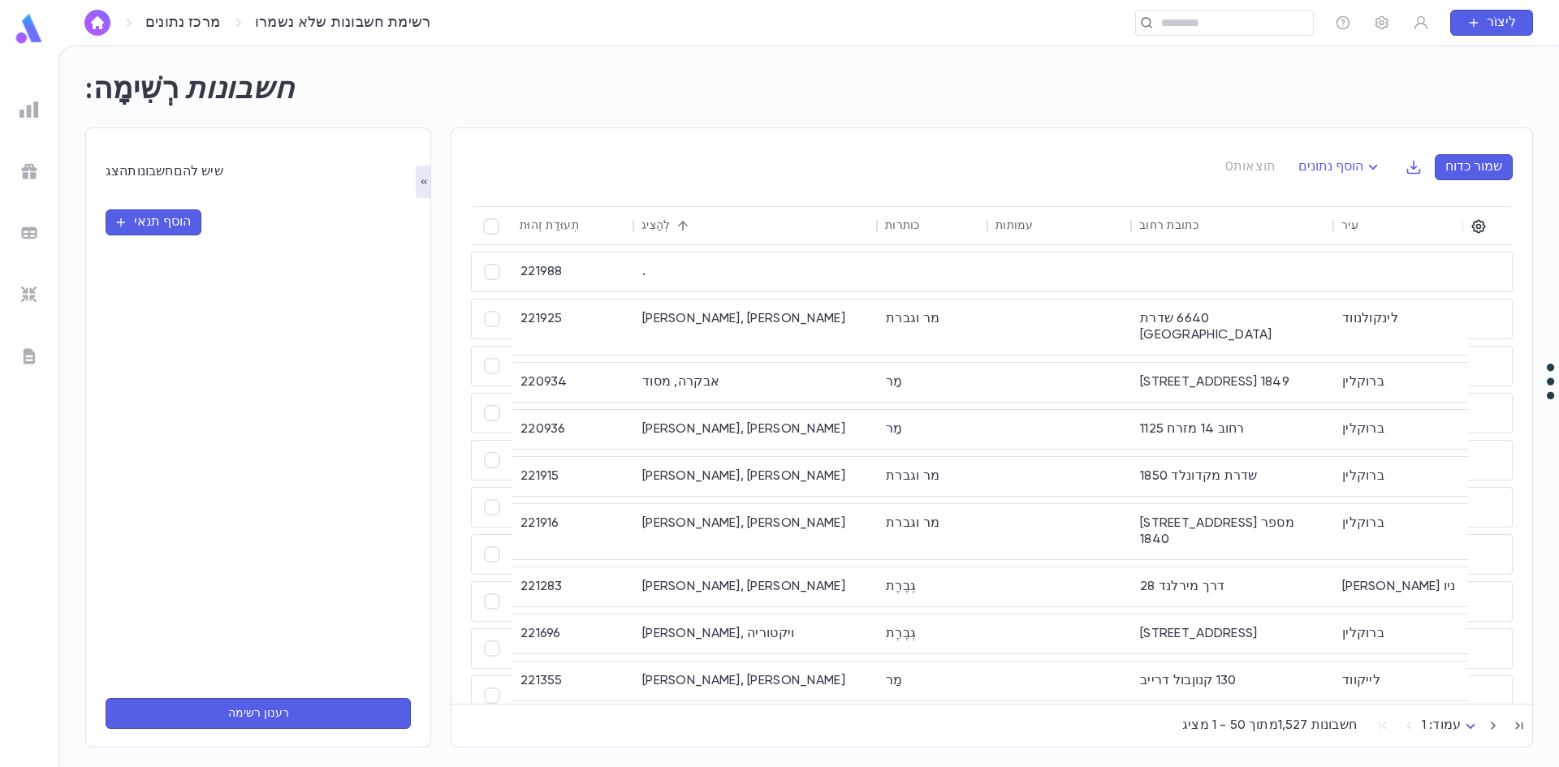
click at [34, 106] on img at bounding box center [28, 109] width 19 height 19
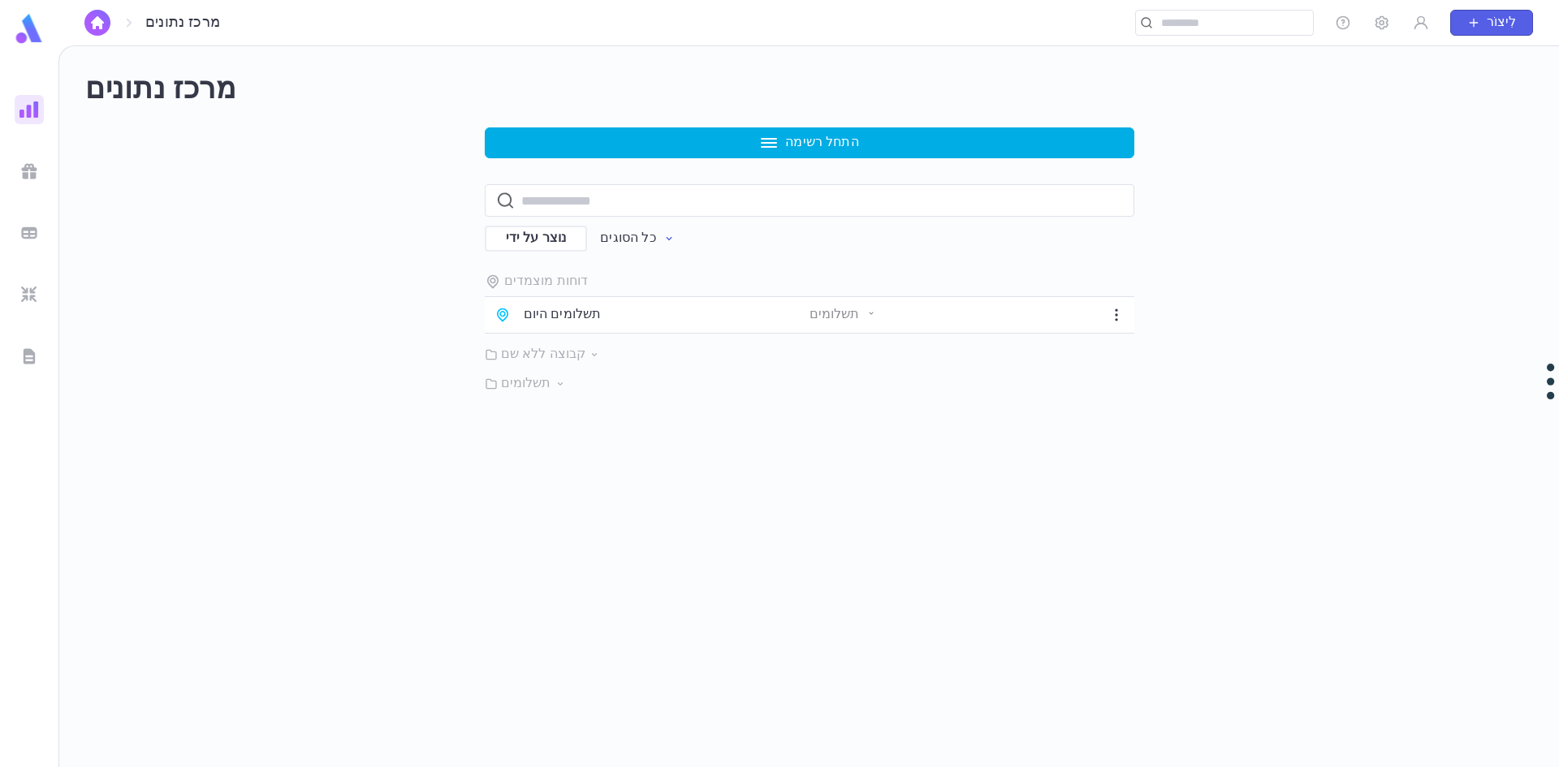
click at [641, 149] on button "התחל רשימה" at bounding box center [810, 142] width 650 height 31
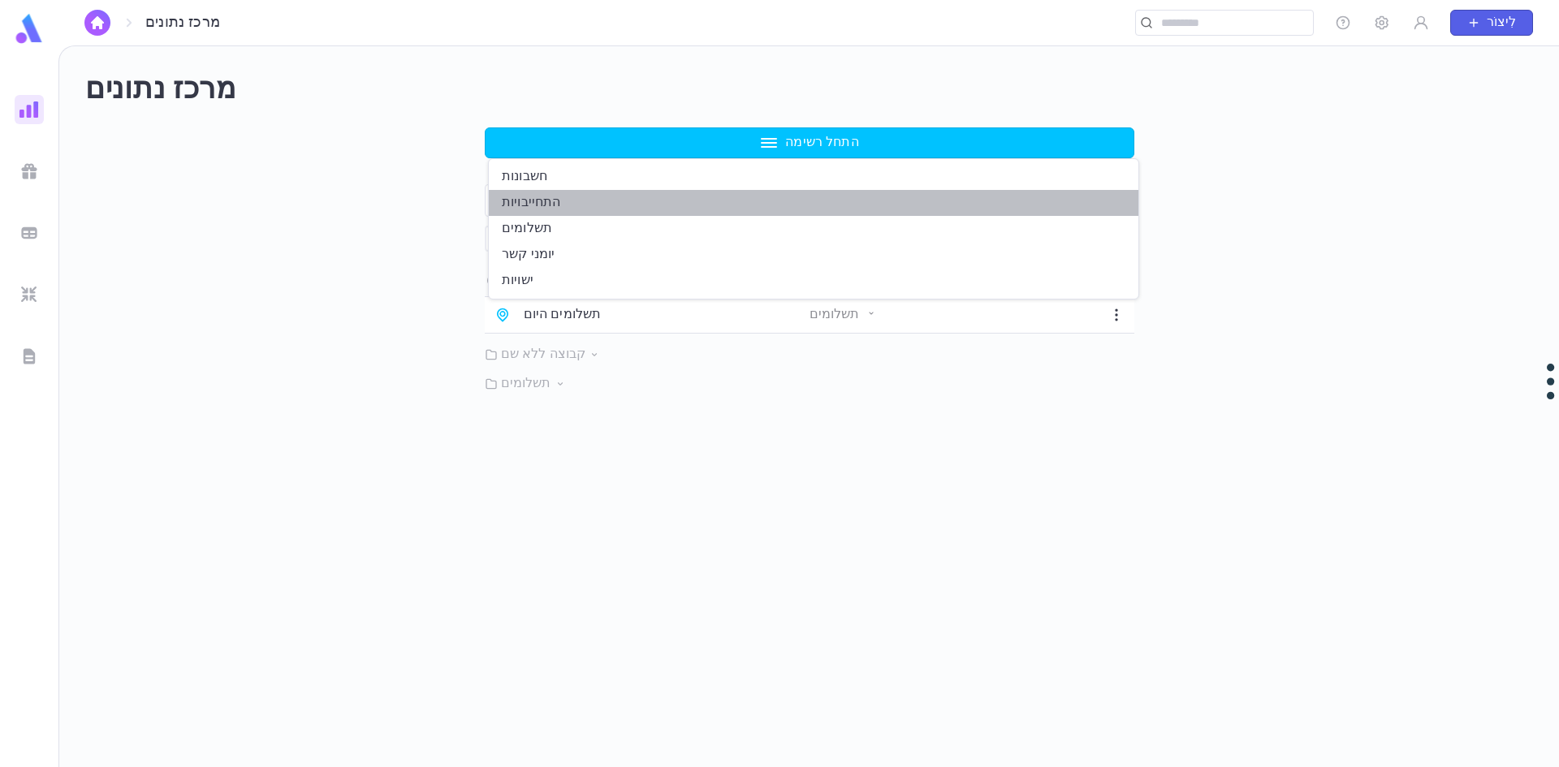
click at [647, 201] on li "התחייבויות" at bounding box center [814, 203] width 650 height 26
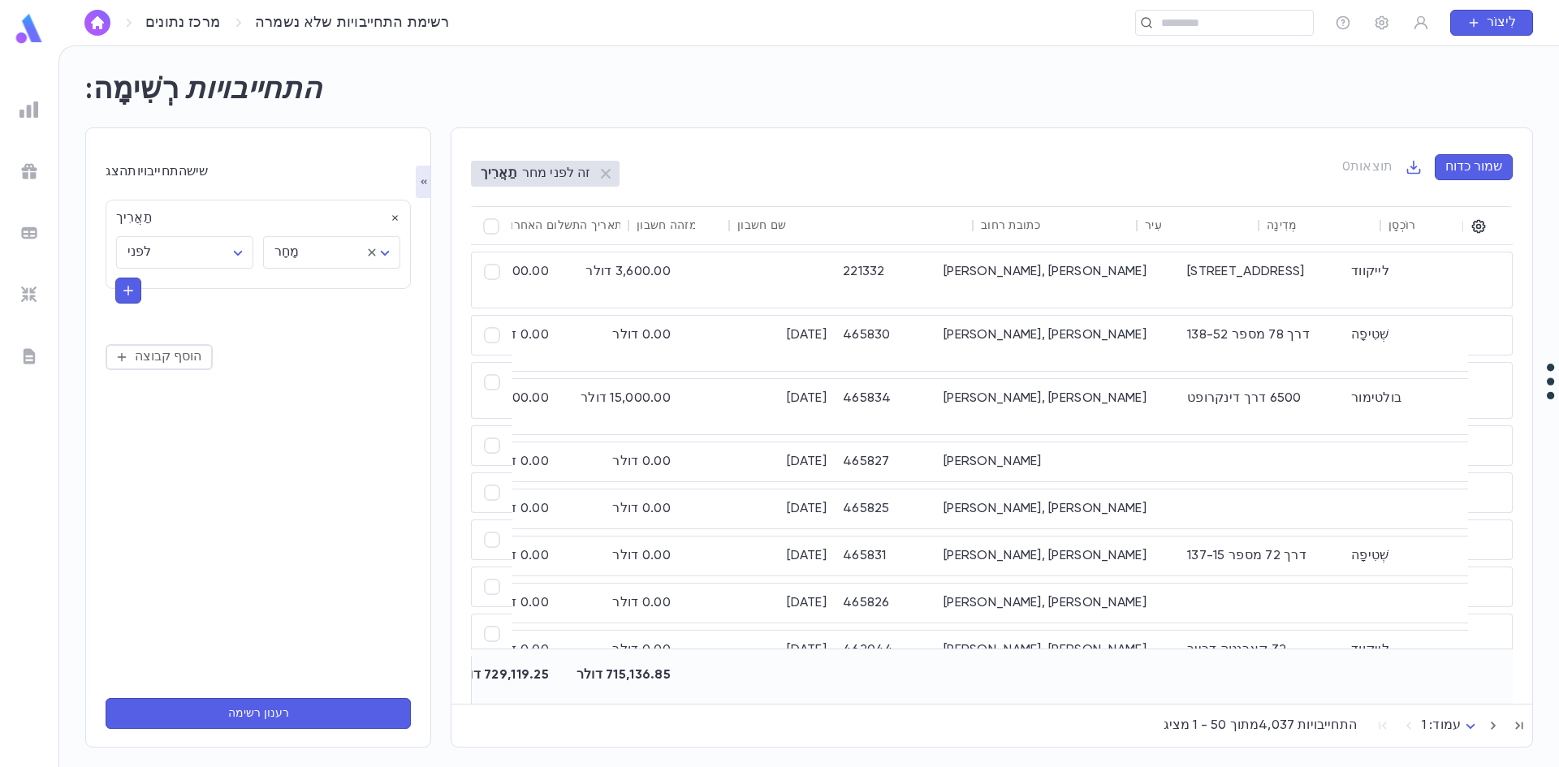
scroll to position [0, 645]
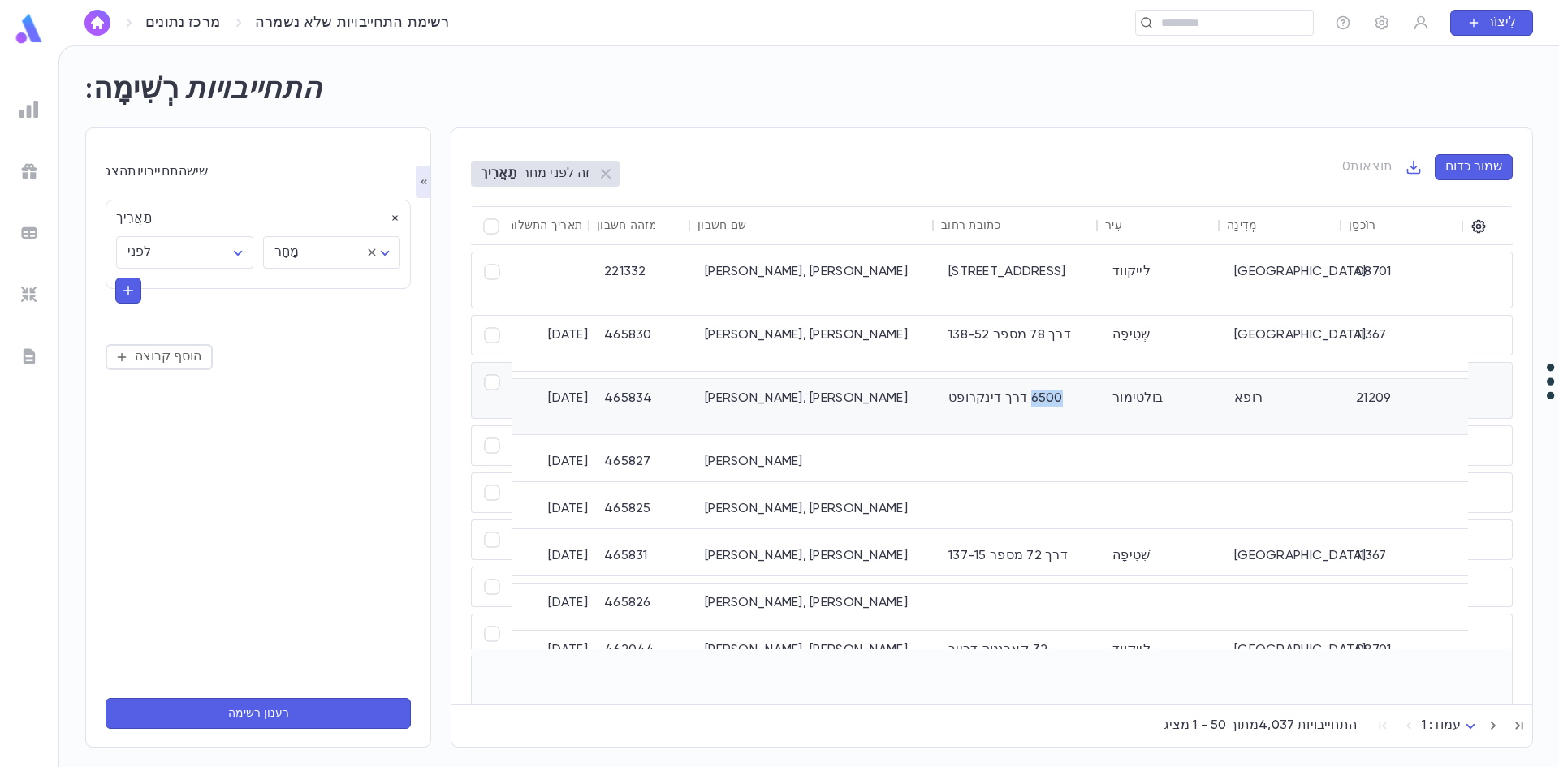
drag, startPoint x: 942, startPoint y: 401, endPoint x: 1060, endPoint y: 391, distance: 119.0
click at [1060, 391] on div "6500 דרך דינקרופט" at bounding box center [1022, 406] width 164 height 55
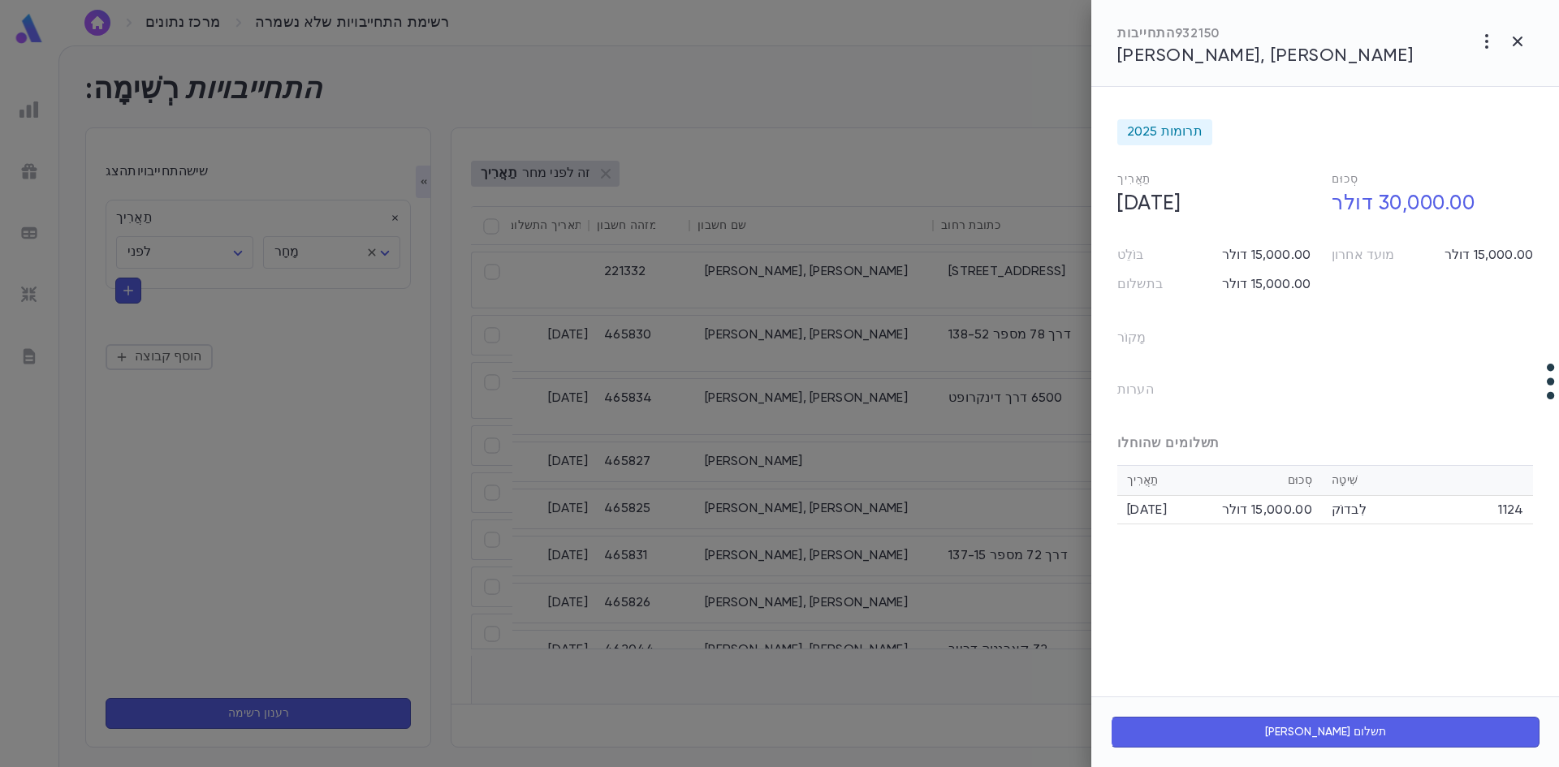
click at [961, 380] on div at bounding box center [779, 383] width 1559 height 767
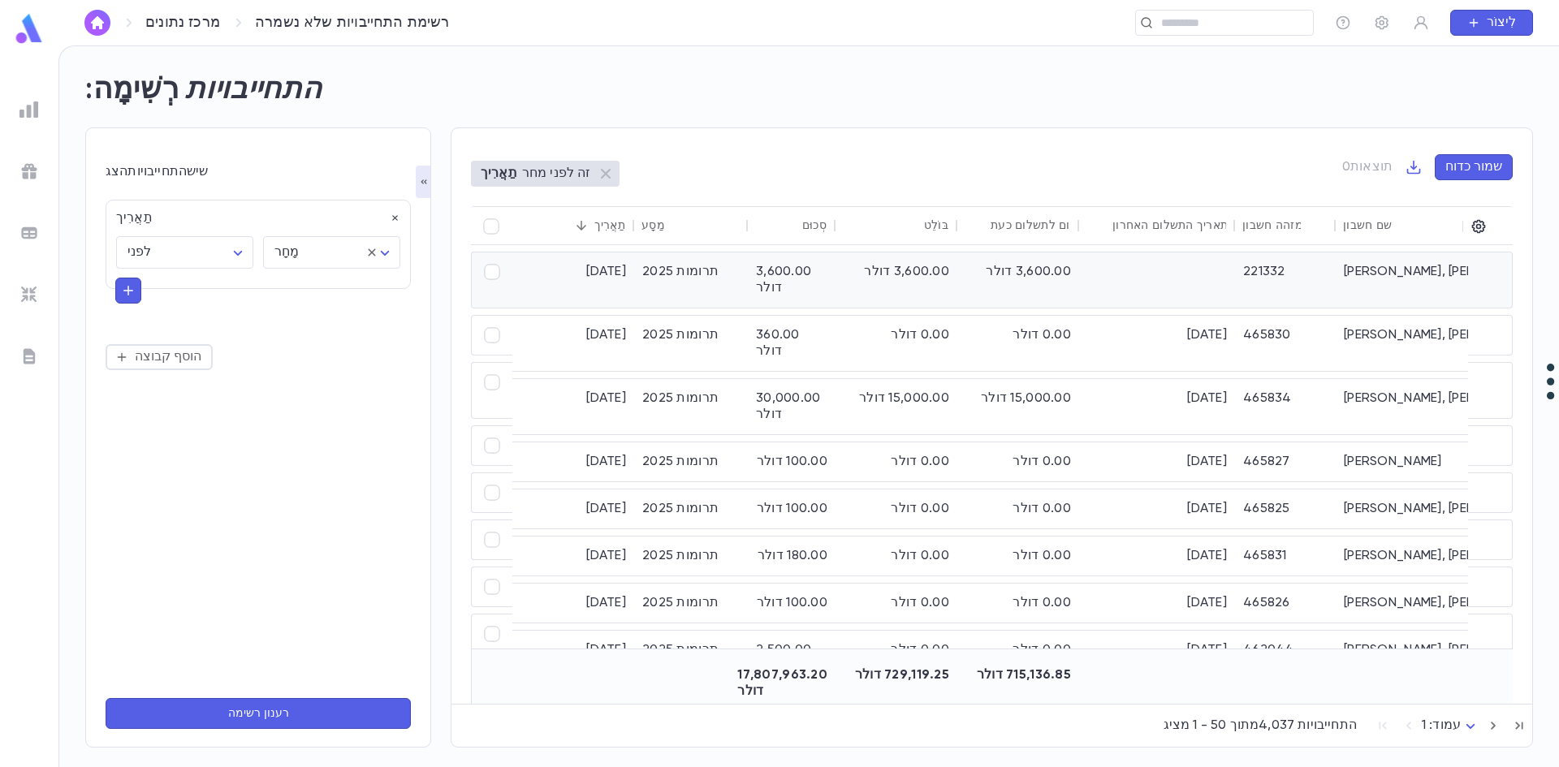
click at [712, 283] on div "תרומות 2025" at bounding box center [691, 280] width 114 height 55
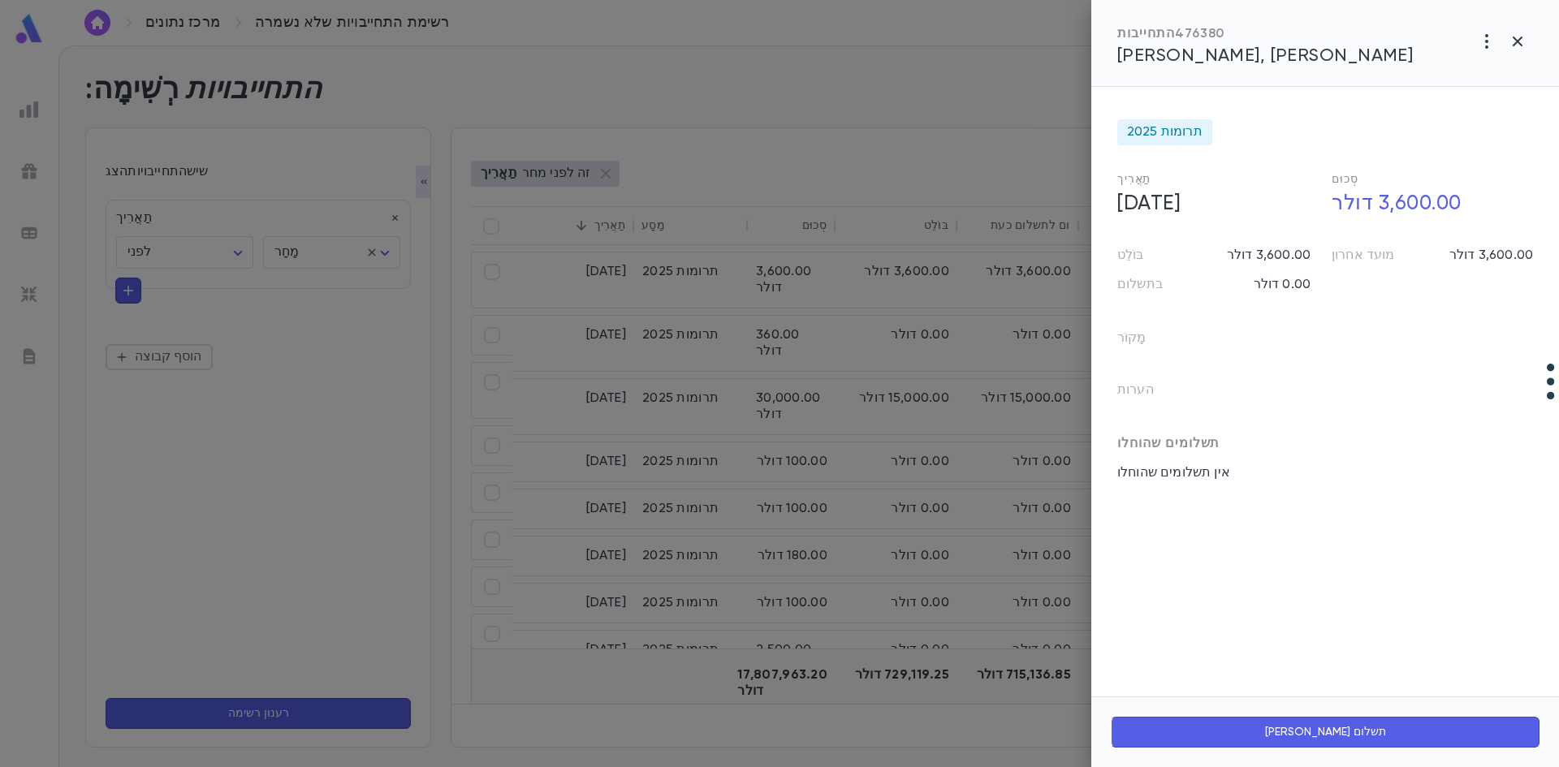
click at [726, 85] on div at bounding box center [779, 383] width 1559 height 767
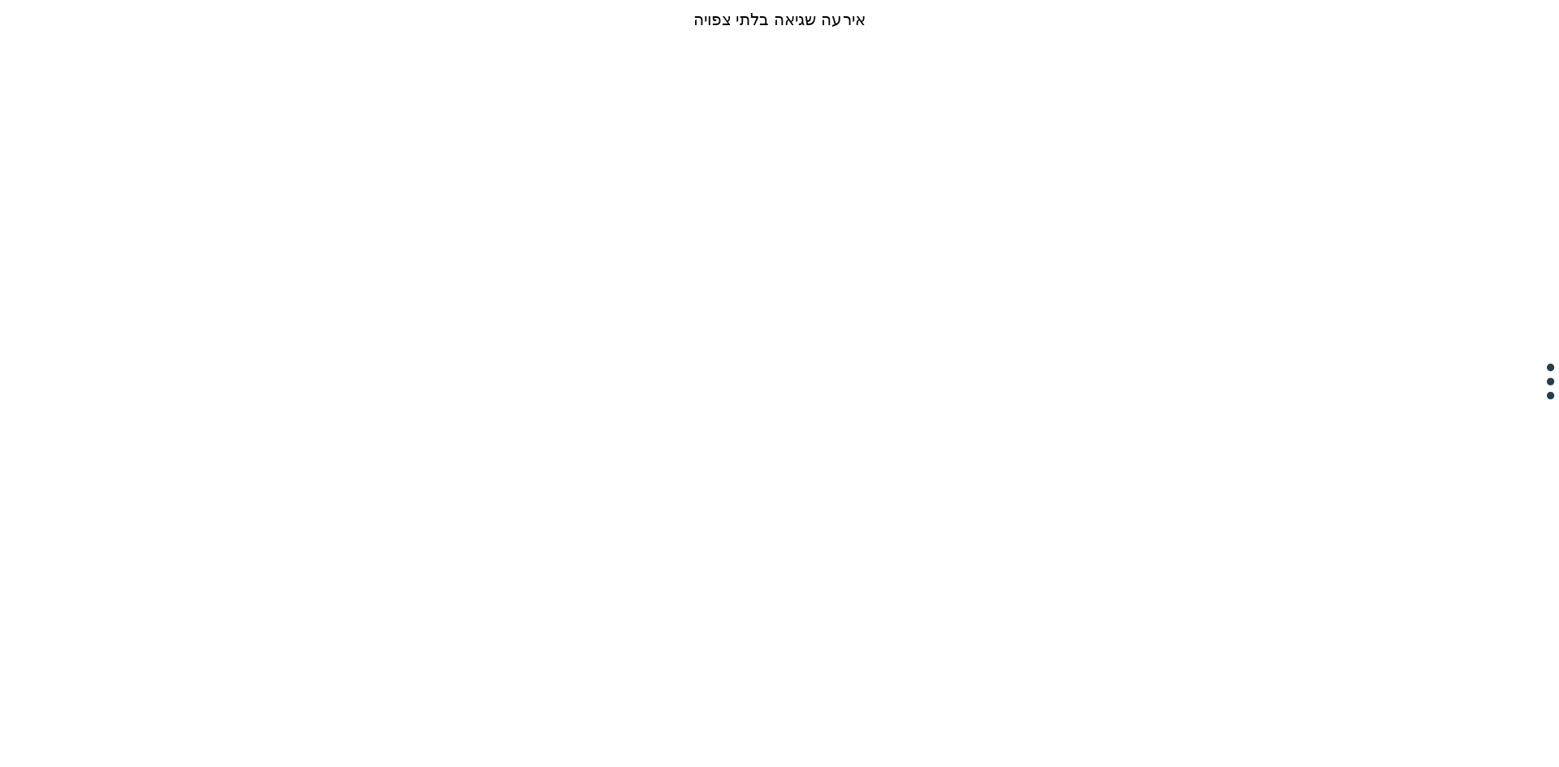
click at [655, 39] on html "אירעה שגיאה בלתי צפויה טקסט מקור דירוג התרגום הזה המשוב שלך ישמש לשיפור Google …" at bounding box center [779, 19] width 1559 height 39
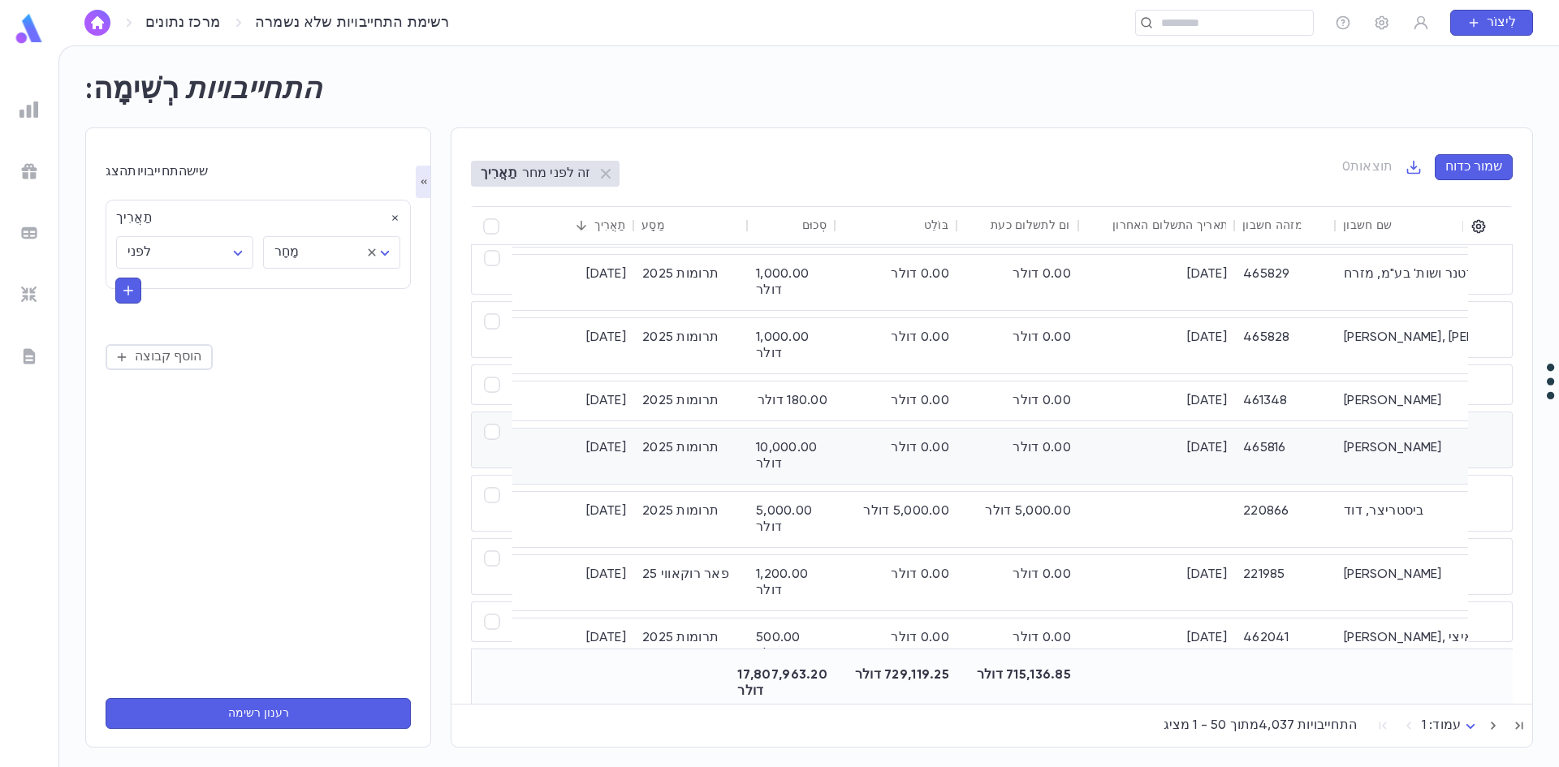
scroll to position [650, 0]
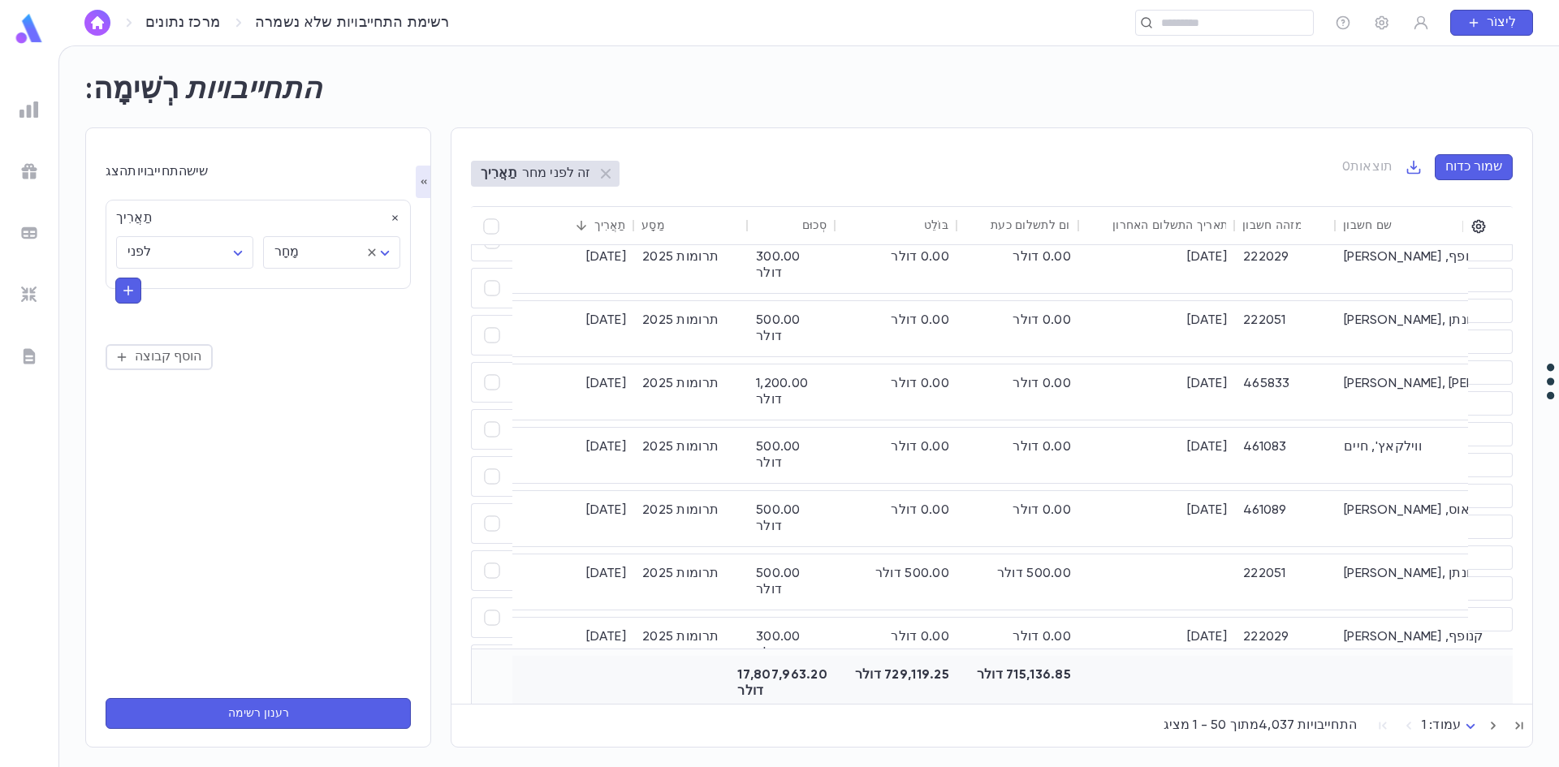
drag, startPoint x: 884, startPoint y: 694, endPoint x: 947, endPoint y: 693, distance: 63.3
click at [956, 697] on div "[DATE] תרומות 2025 5,000.00 דולר 0.00 דולר 0.00 דולר [DATE] 220878 רייס, מאהיר …" at bounding box center [992, 474] width 1042 height 459
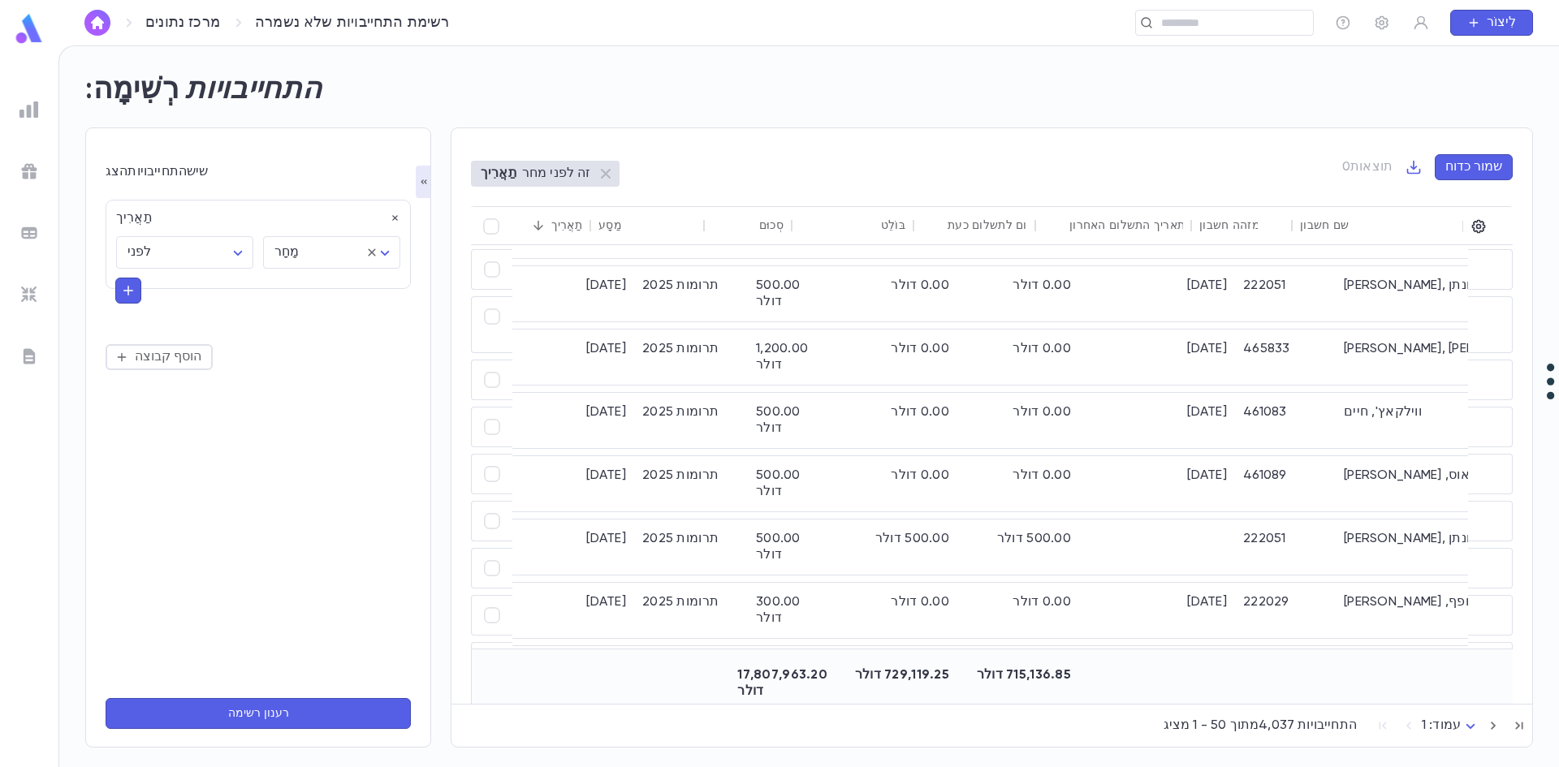
scroll to position [1250, 645]
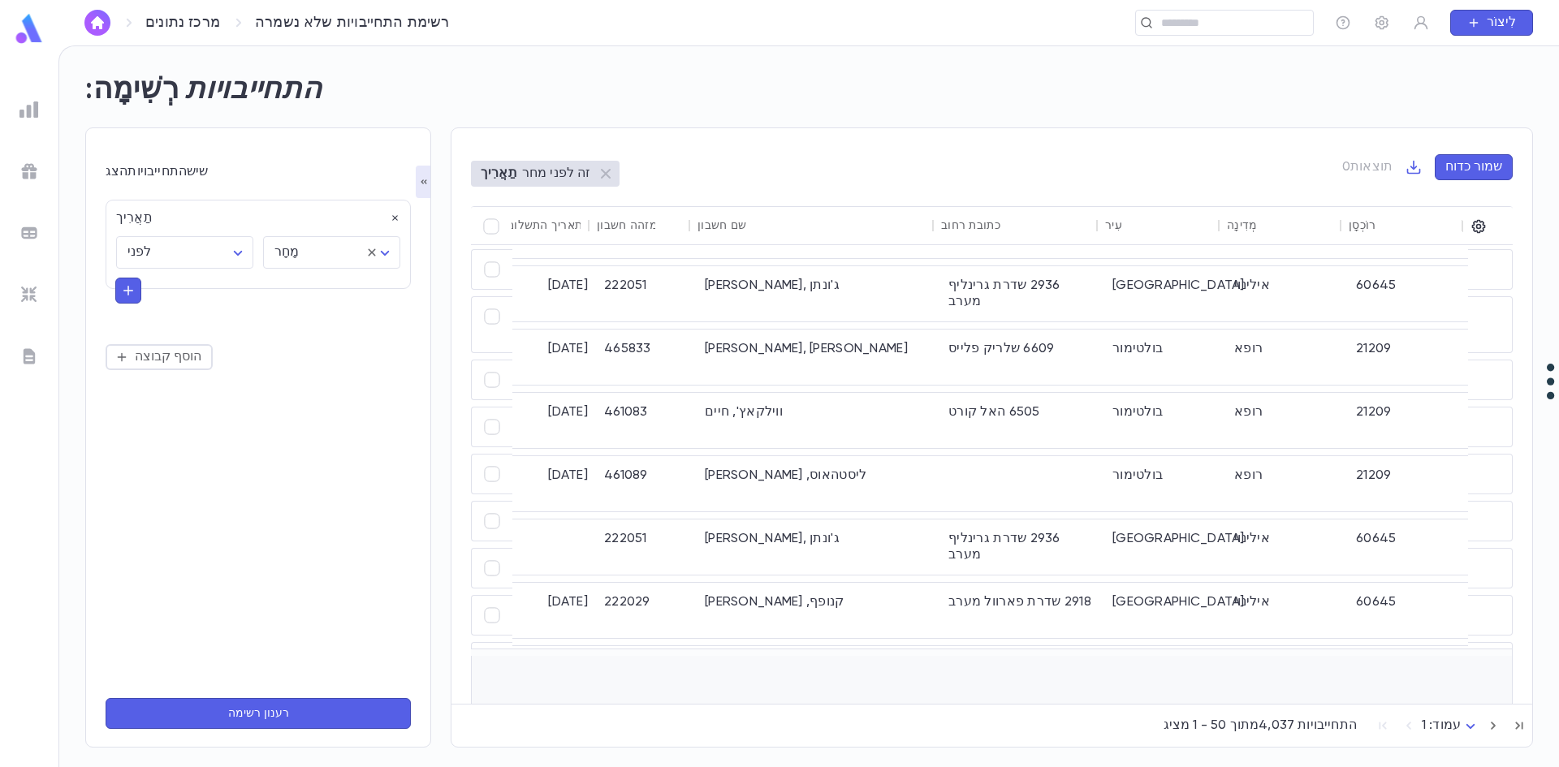
click at [840, 684] on div at bounding box center [819, 683] width 244 height 55
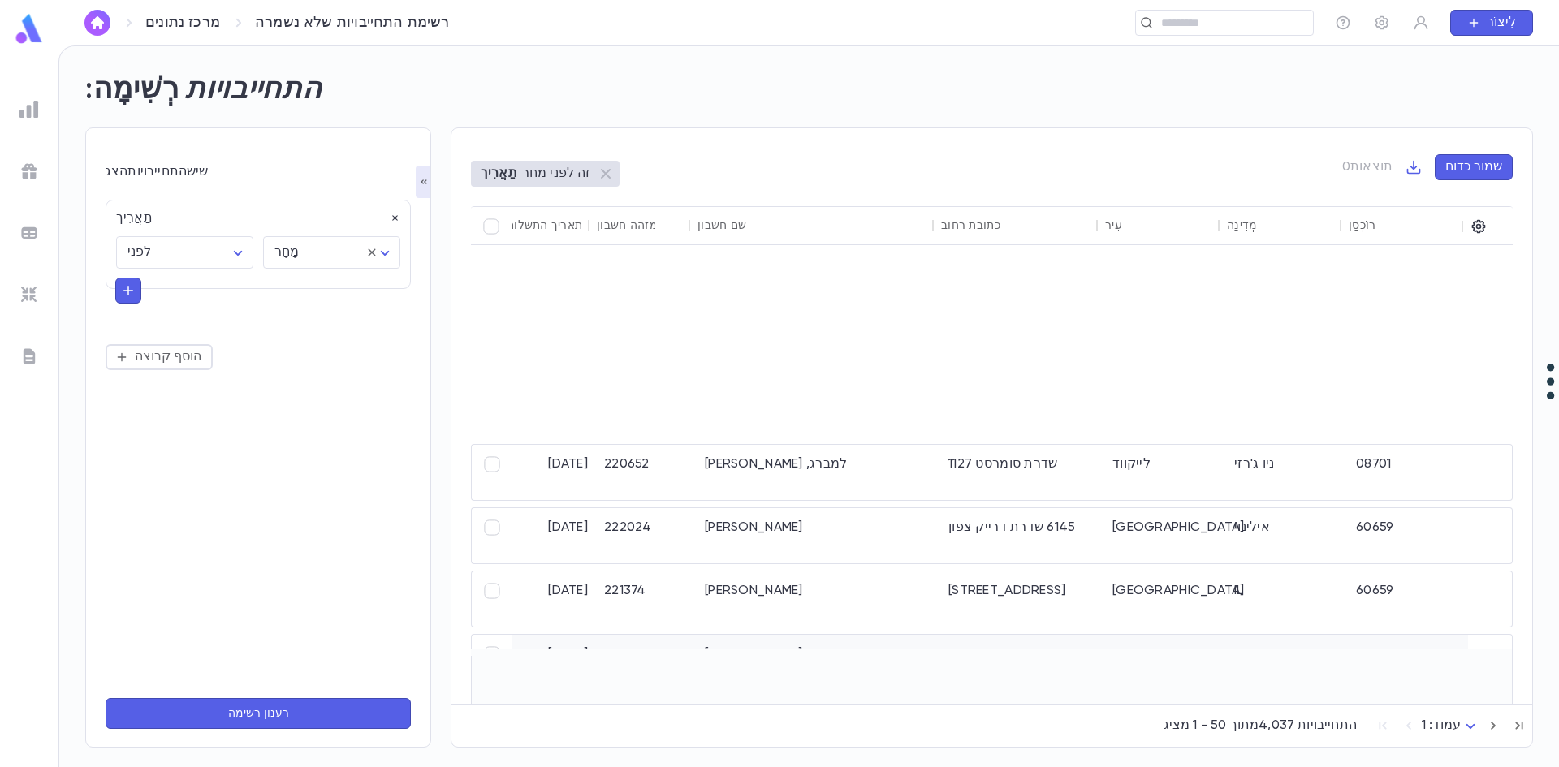
scroll to position [1899, 645]
